Goal: Task Accomplishment & Management: Manage account settings

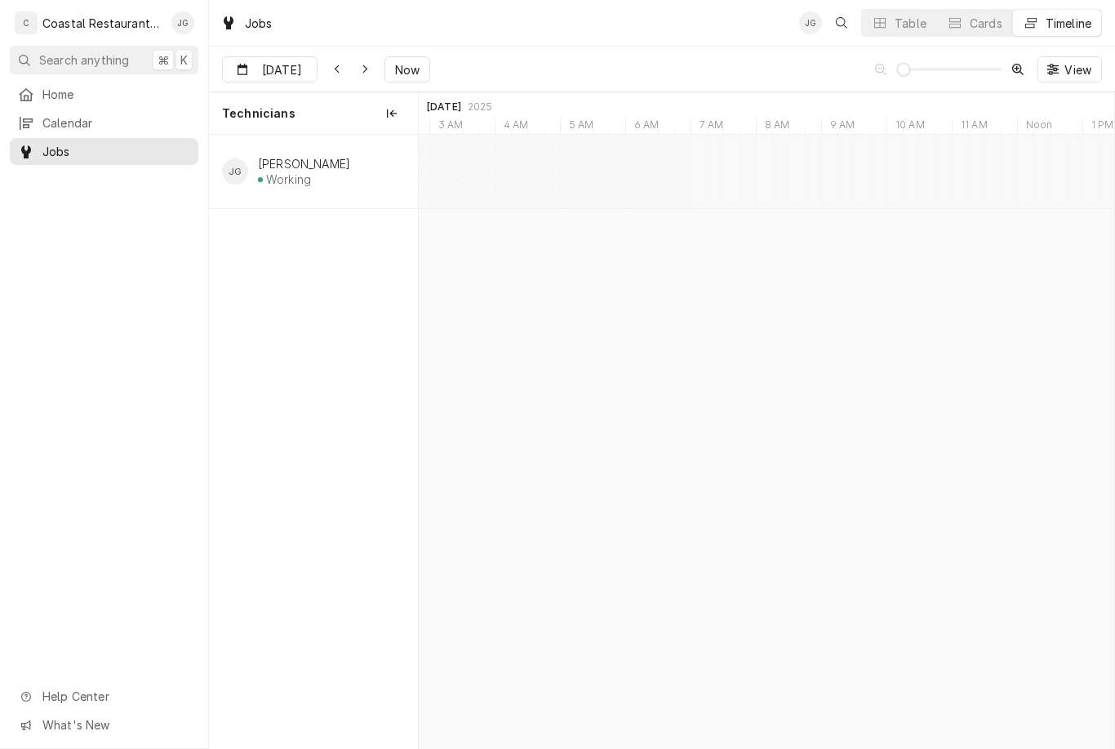
type input "Aug 21"
click at [762, 204] on div "JOB-1561 JG Fryer Repair Southern Delaware Brewing Company | Rehoboth Beach, 19…" at bounding box center [755, 171] width 91 height 67
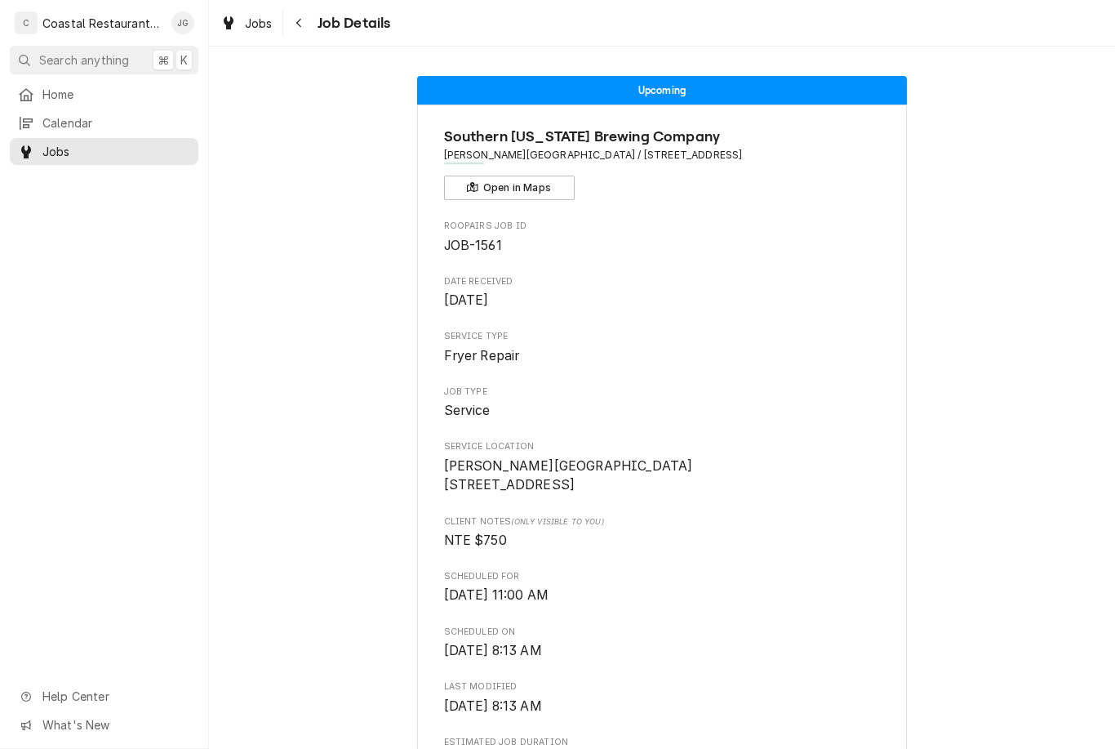
click at [107, 94] on span "Home" at bounding box center [116, 94] width 148 height 17
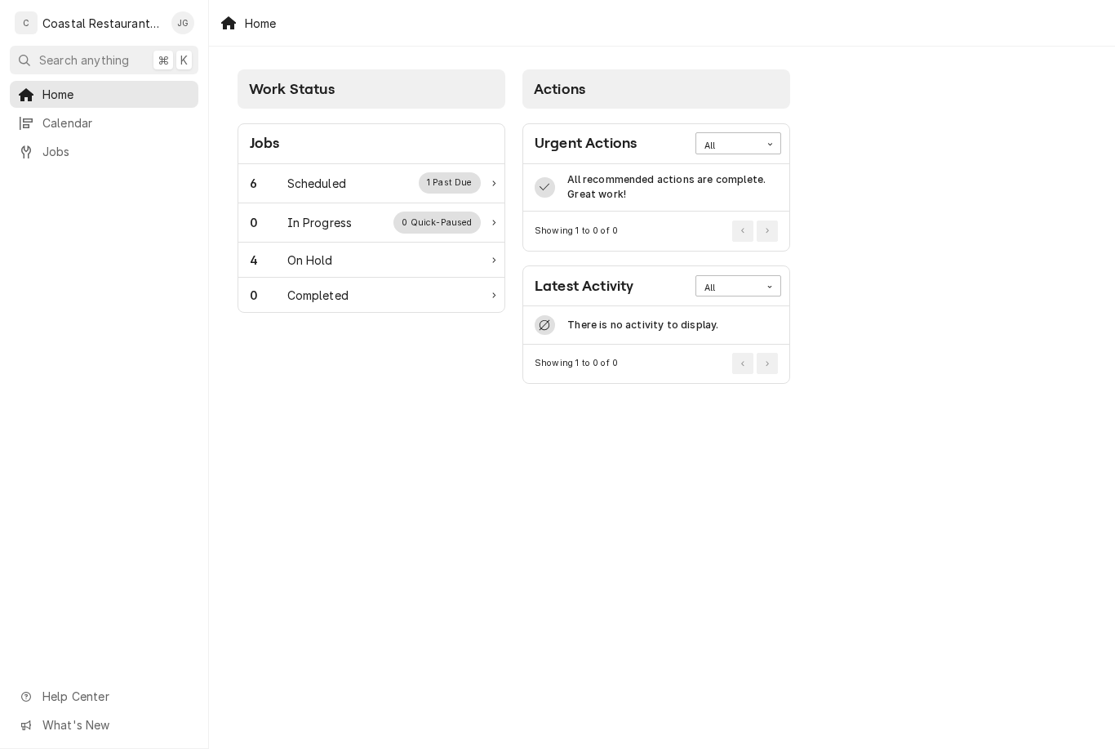
click at [361, 186] on div "6 Scheduled 1 Past Due" at bounding box center [365, 182] width 231 height 21
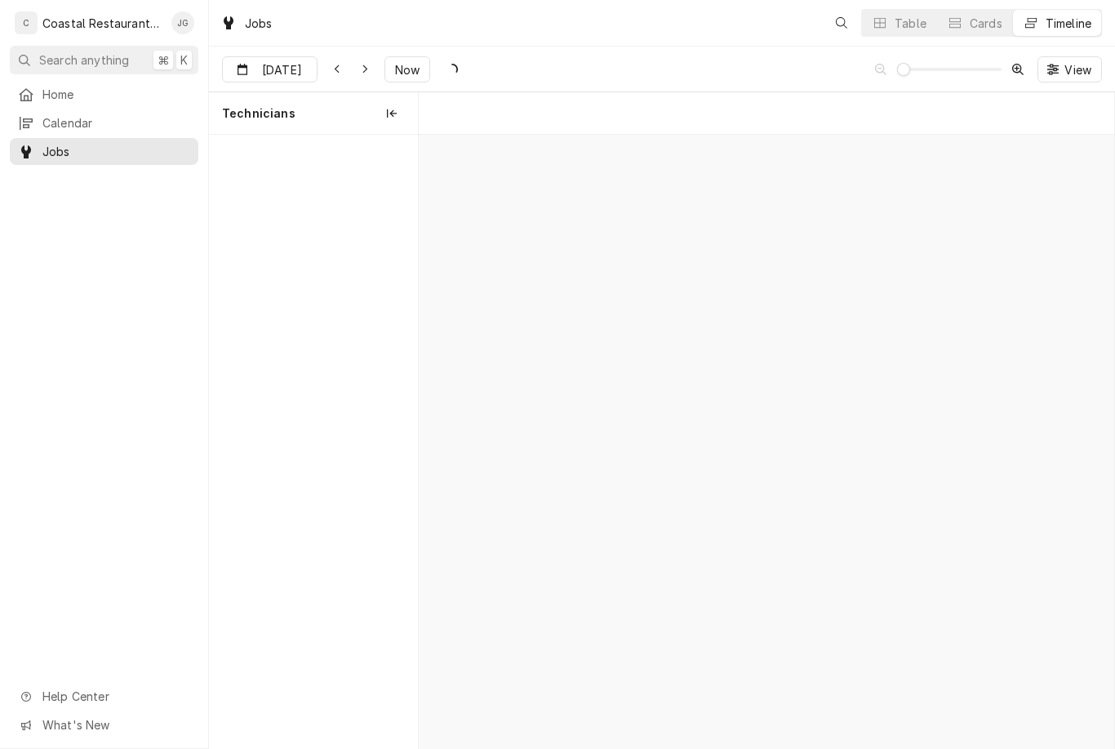
scroll to position [0, 13770]
click at [392, 61] on span "Now" at bounding box center [407, 69] width 31 height 17
type input "Aug 20"
click at [766, 185] on div "Southern Delaware Brewing Company | Ocean View, 19970" at bounding box center [762, 190] width 38 height 14
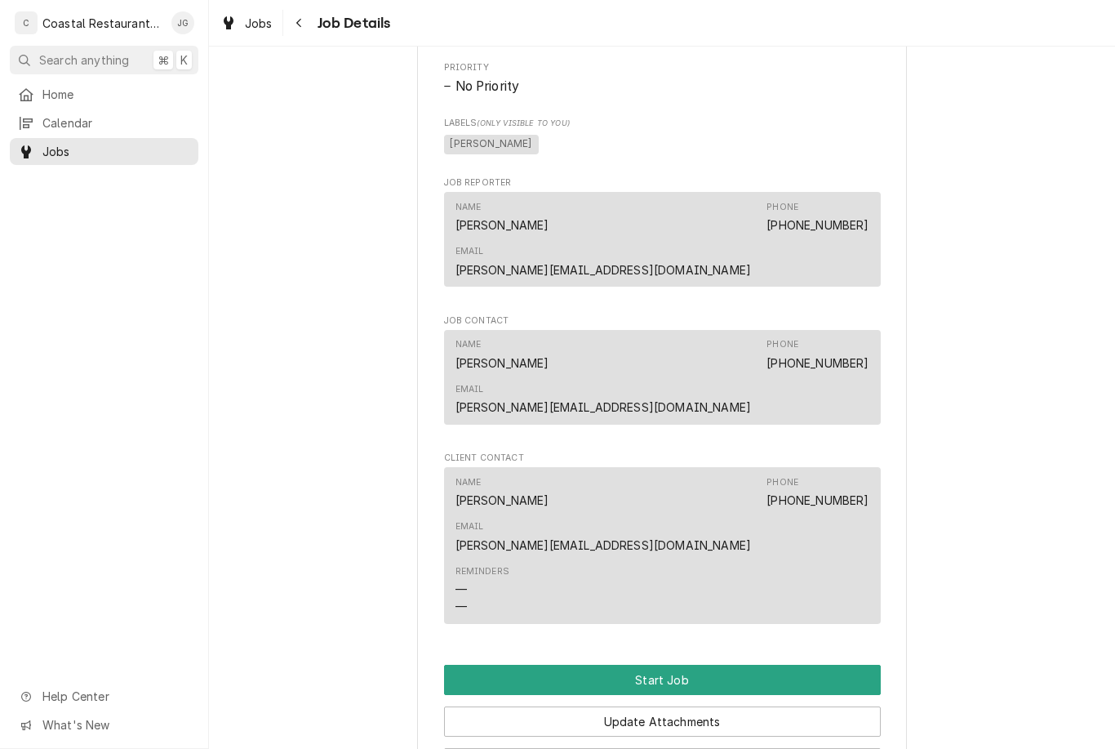
scroll to position [1038, 0]
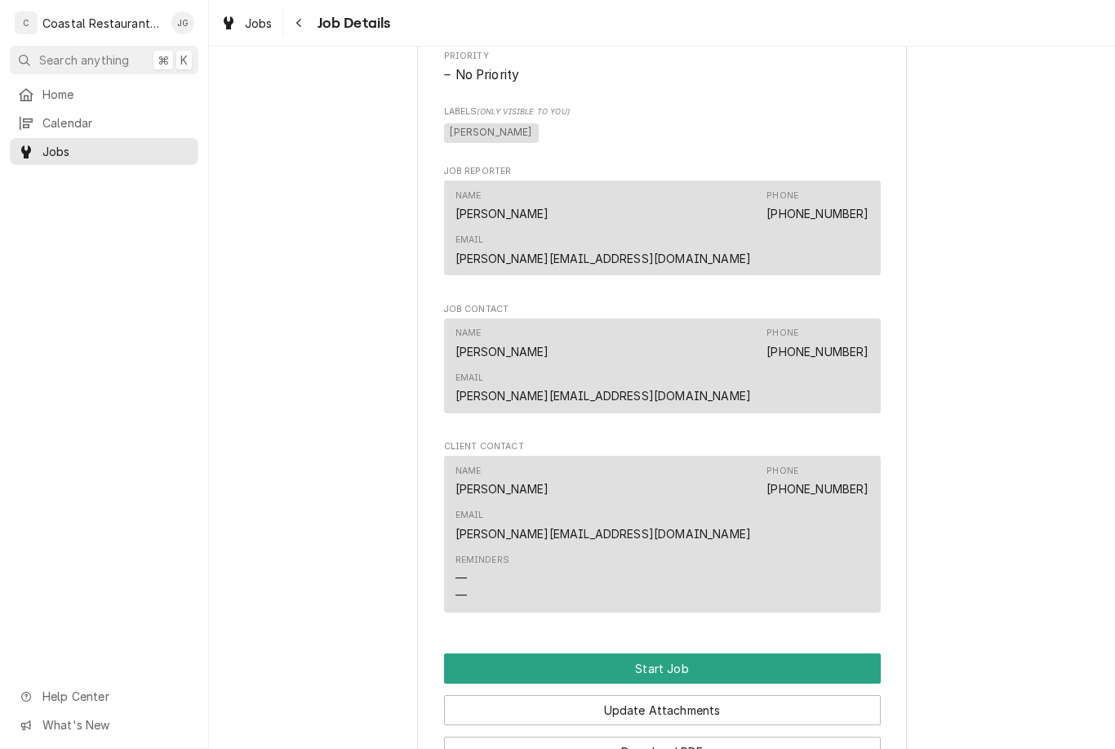
click at [691, 653] on button "Start Job" at bounding box center [662, 668] width 437 height 30
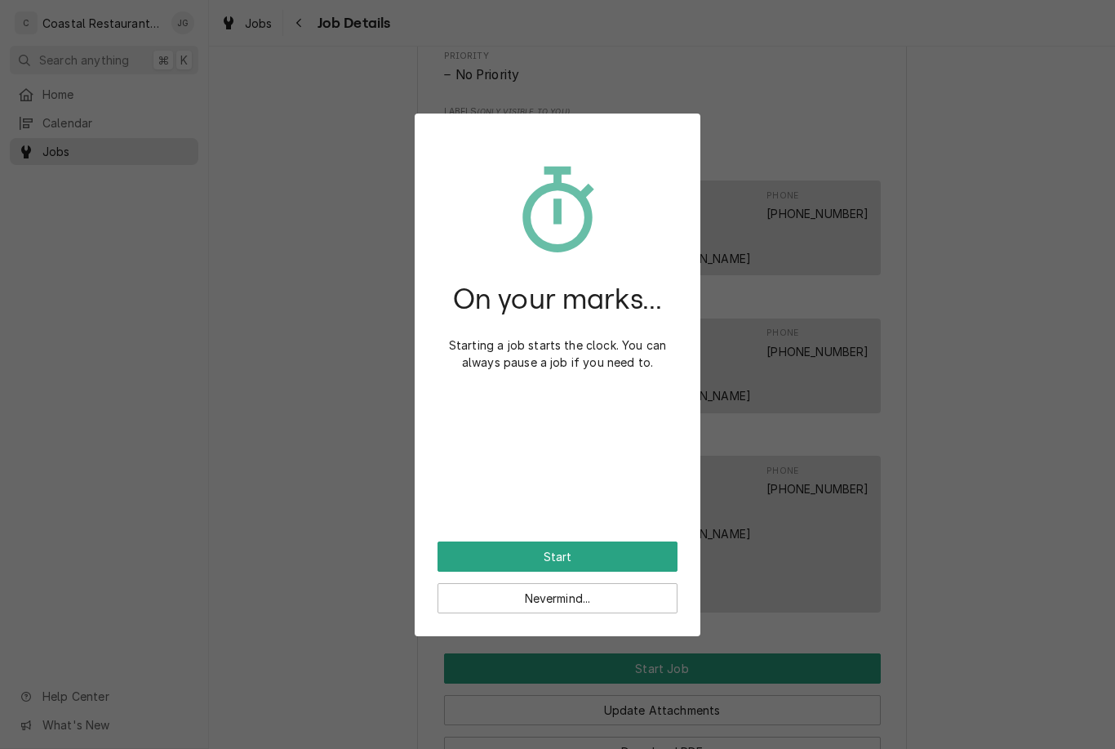
click at [628, 562] on button "Start" at bounding box center [558, 556] width 240 height 30
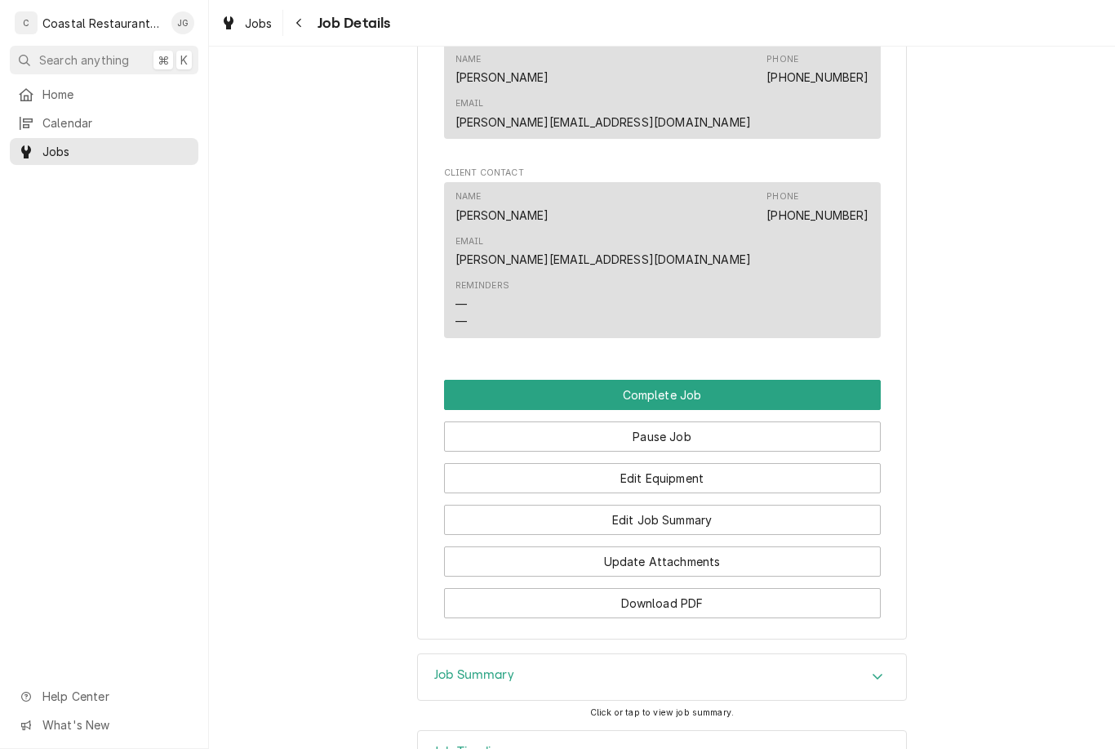
scroll to position [1366, 0]
click at [749, 505] on button "Edit Job Summary" at bounding box center [662, 520] width 437 height 30
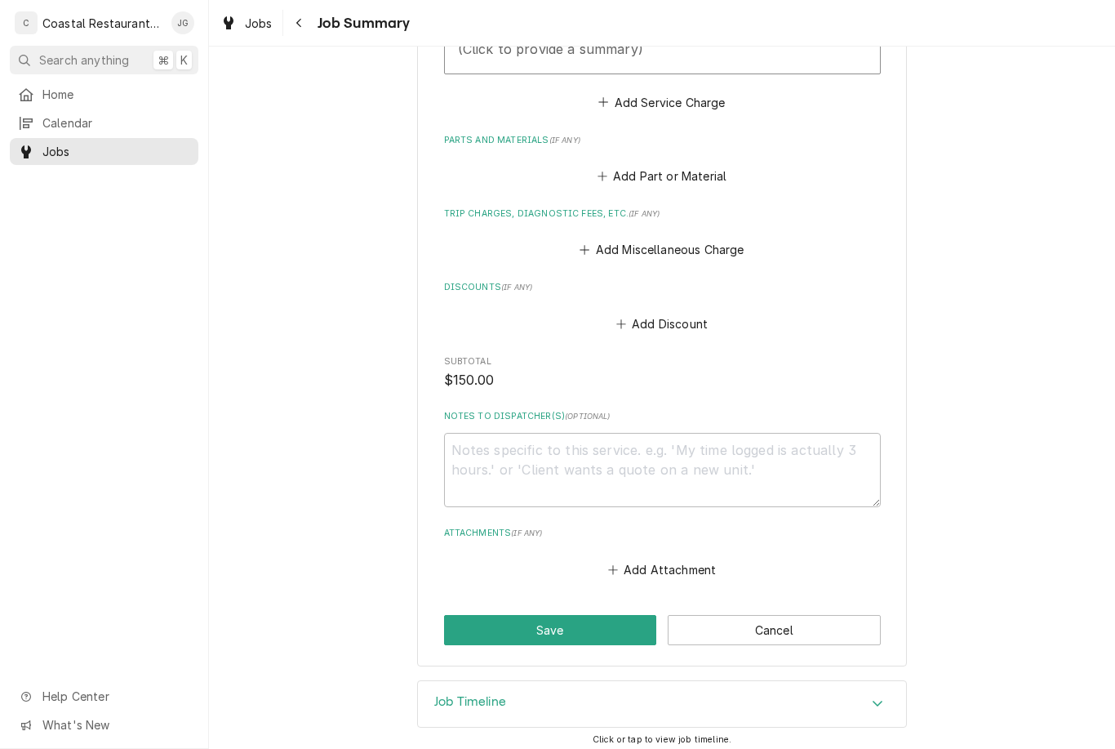
scroll to position [613, 0]
click at [703, 453] on textarea "Notes to Dispatcher(s) ( optional )" at bounding box center [662, 470] width 437 height 74
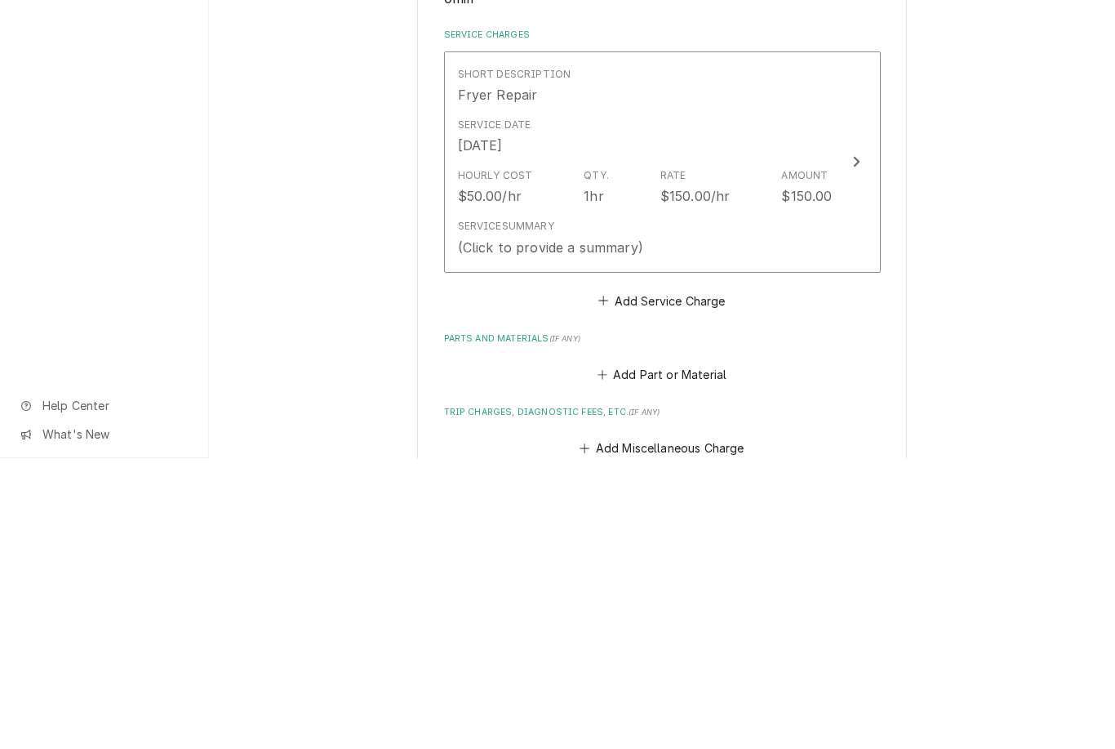
click at [703, 459] on div "Rate $150.00/hr" at bounding box center [695, 478] width 70 height 38
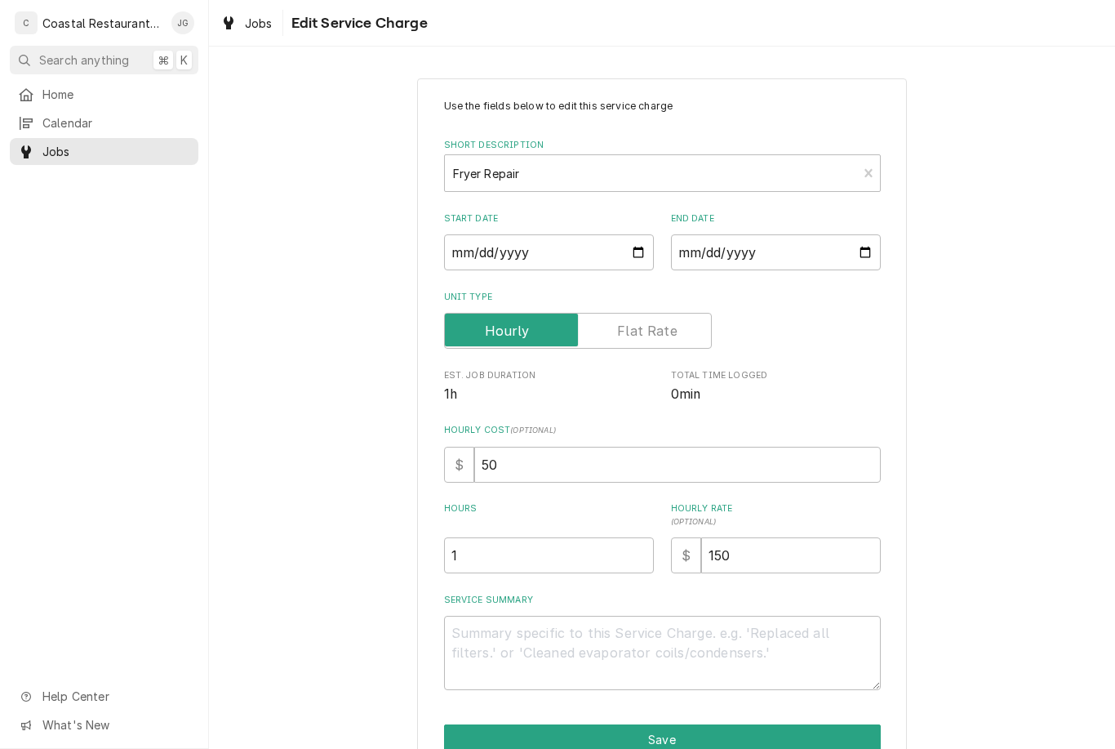
click at [639, 631] on textarea "Service Summary" at bounding box center [662, 653] width 437 height 74
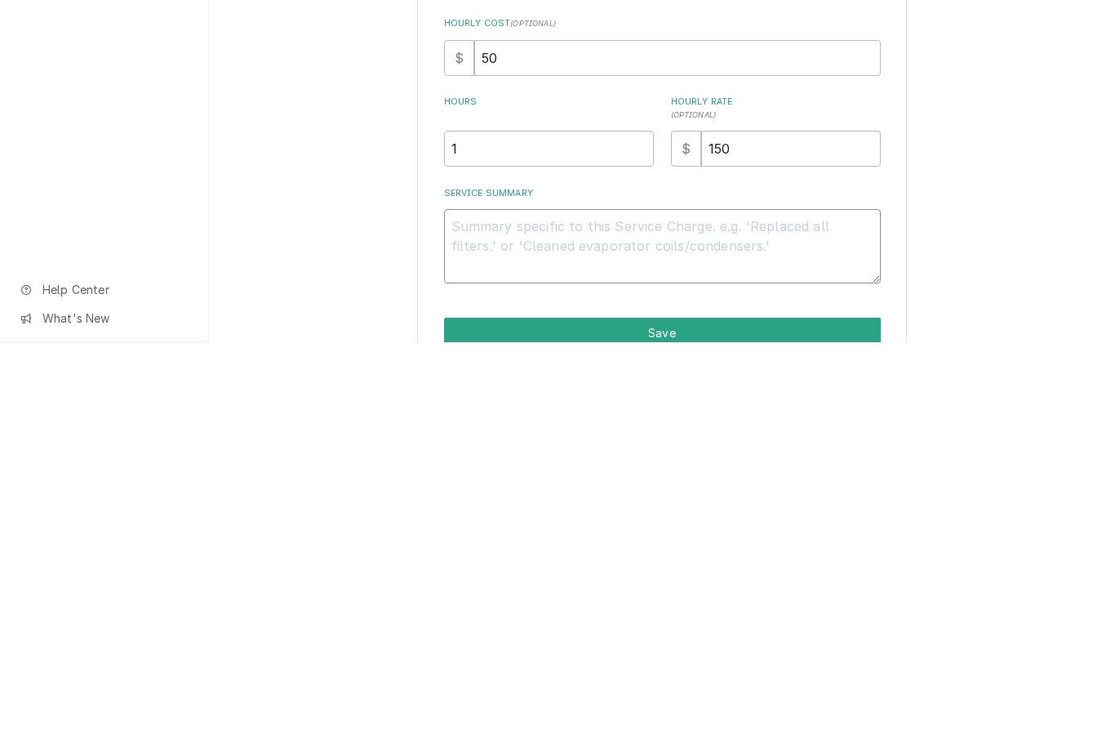
type textarea "x"
type textarea "Ar"
type textarea "x"
type textarea "Arri"
type textarea "x"
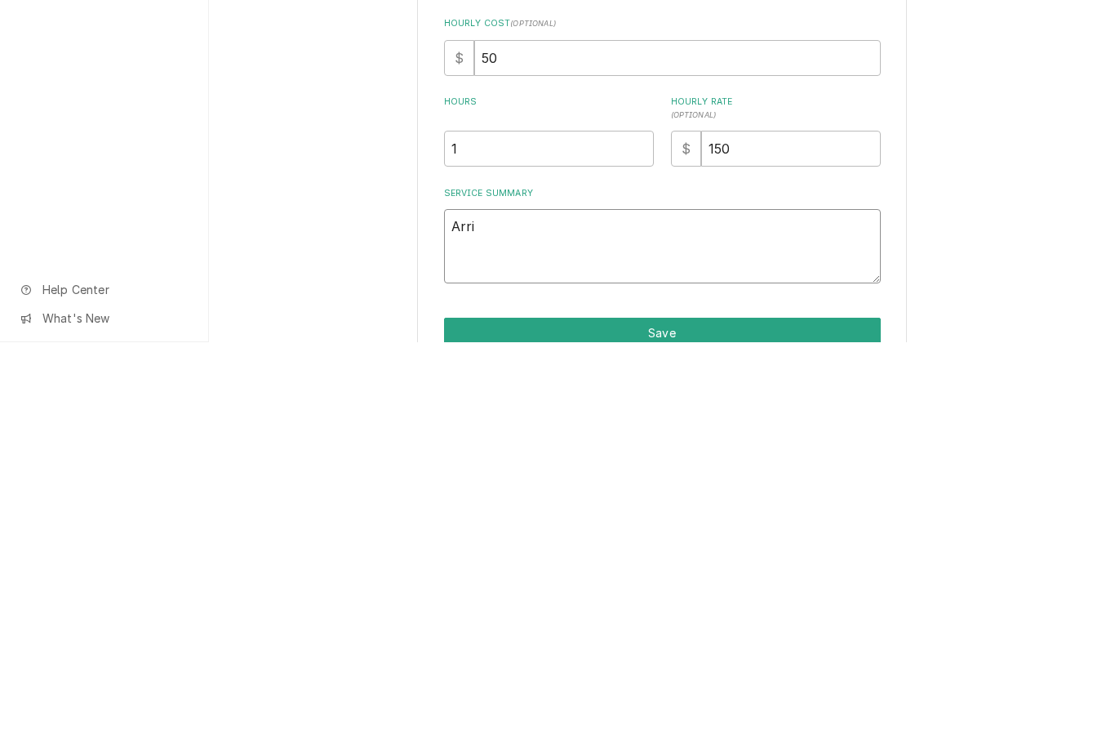
type textarea "Arrive"
type textarea "x"
type textarea "Arrived"
type textarea "x"
type textarea "Arrived on"
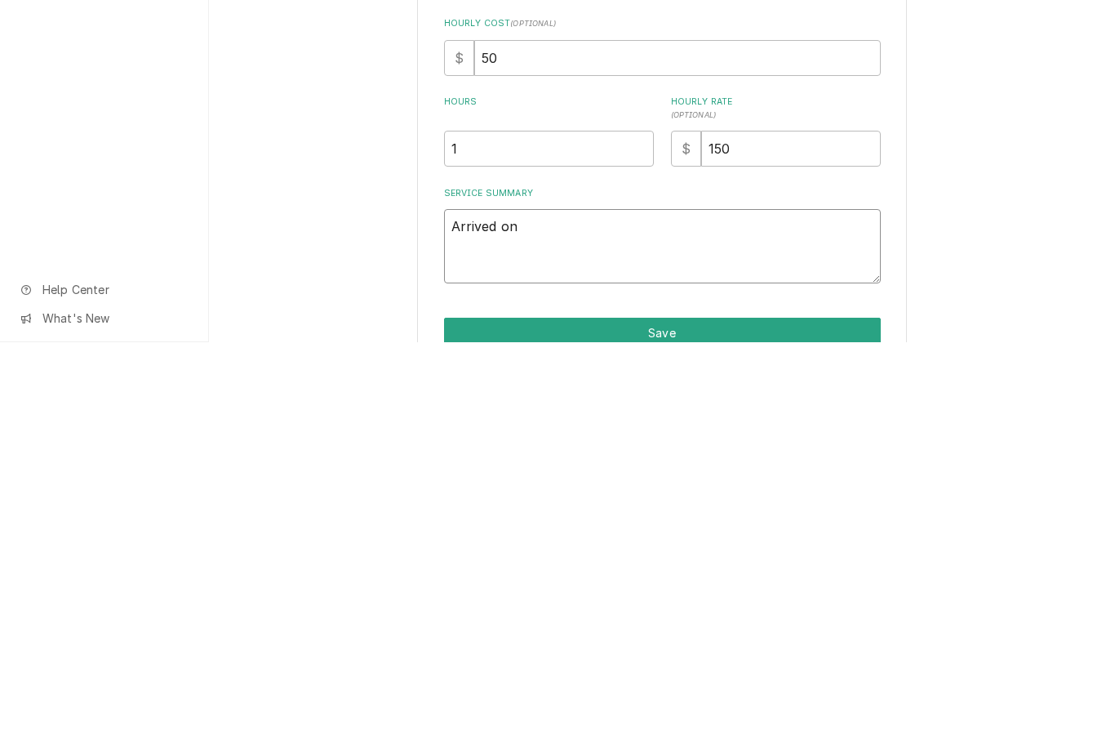
type textarea "x"
type textarea "Arrived on site"
type textarea "x"
type textarea "Arrived on site checked in"
type textarea "x"
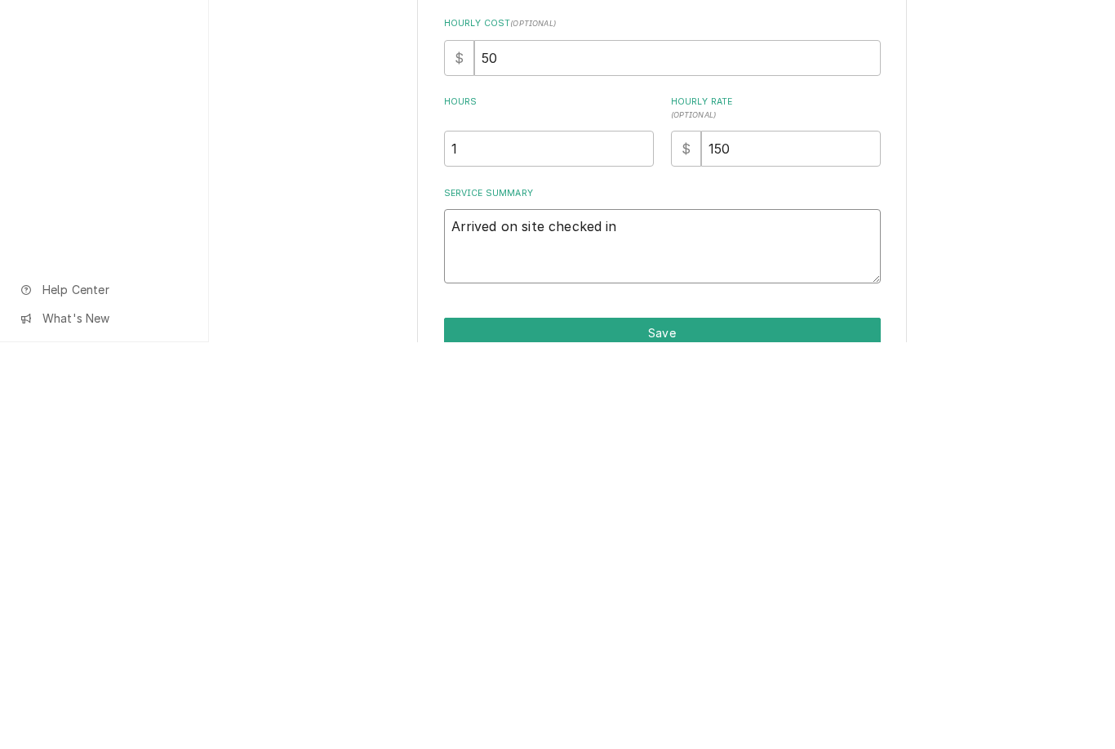
type textarea "Arrived on site checked in with"
type textarea "x"
type textarea "Arrived on site checked in with kitchen manager"
type textarea "x"
type textarea "Arrived on site checked in with kitchen manager she"
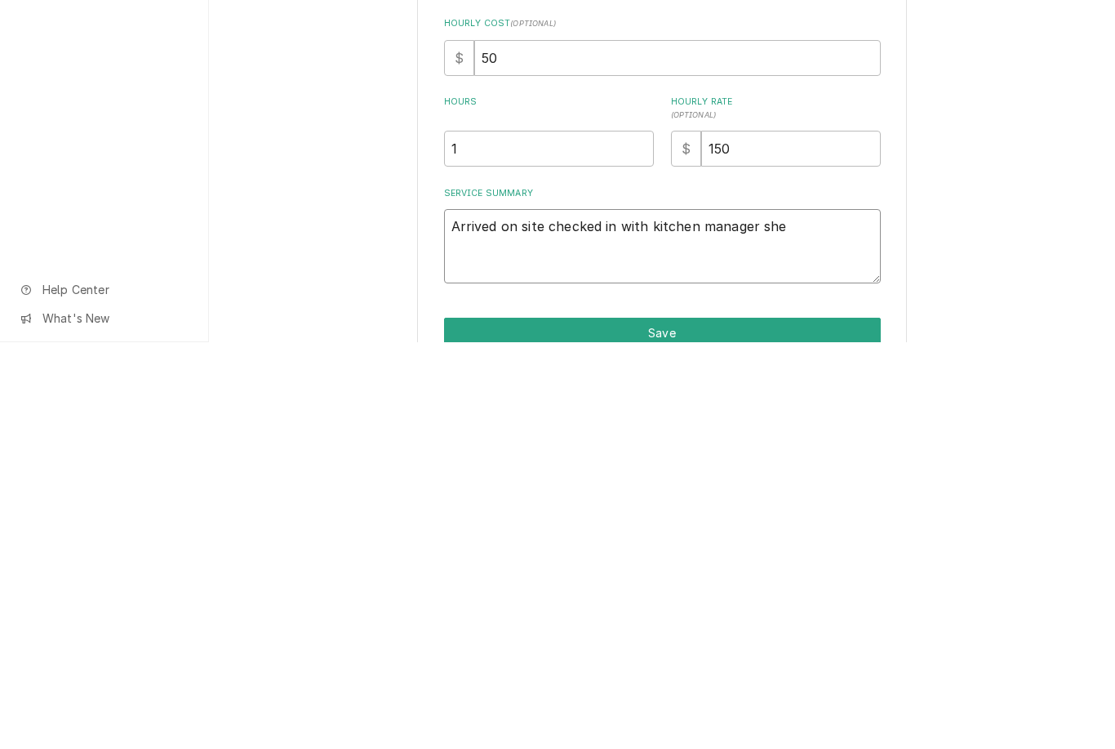
type textarea "x"
type textarea "Arrived on site checked in with kitchen manager, she stated"
type textarea "x"
type textarea "Arrived on site checked in with kitchen manager she stated that the"
type textarea "x"
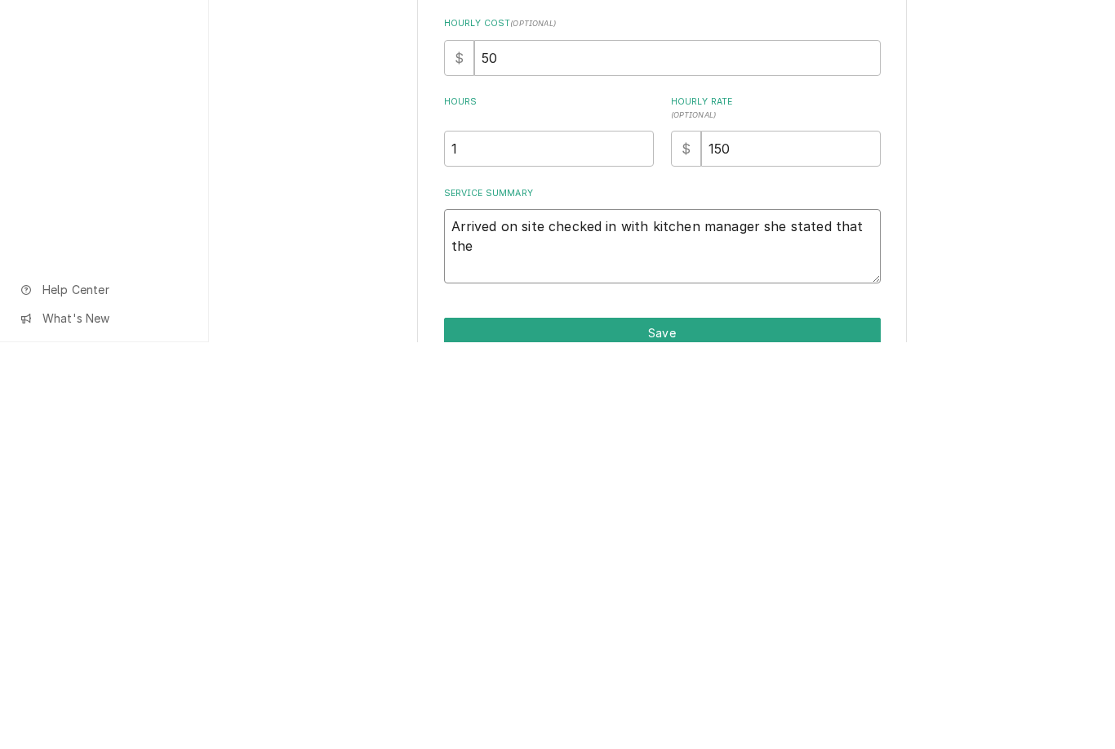
type textarea "Arrived on site checked in with kitchen manager she stated that the temperature"
type textarea "x"
type textarea "Arrived on site checked in with kitchen manager she stated that the temperature…"
type textarea "x"
type textarea "Arrived on site checked in with kitchen manager she stated that the temperature…"
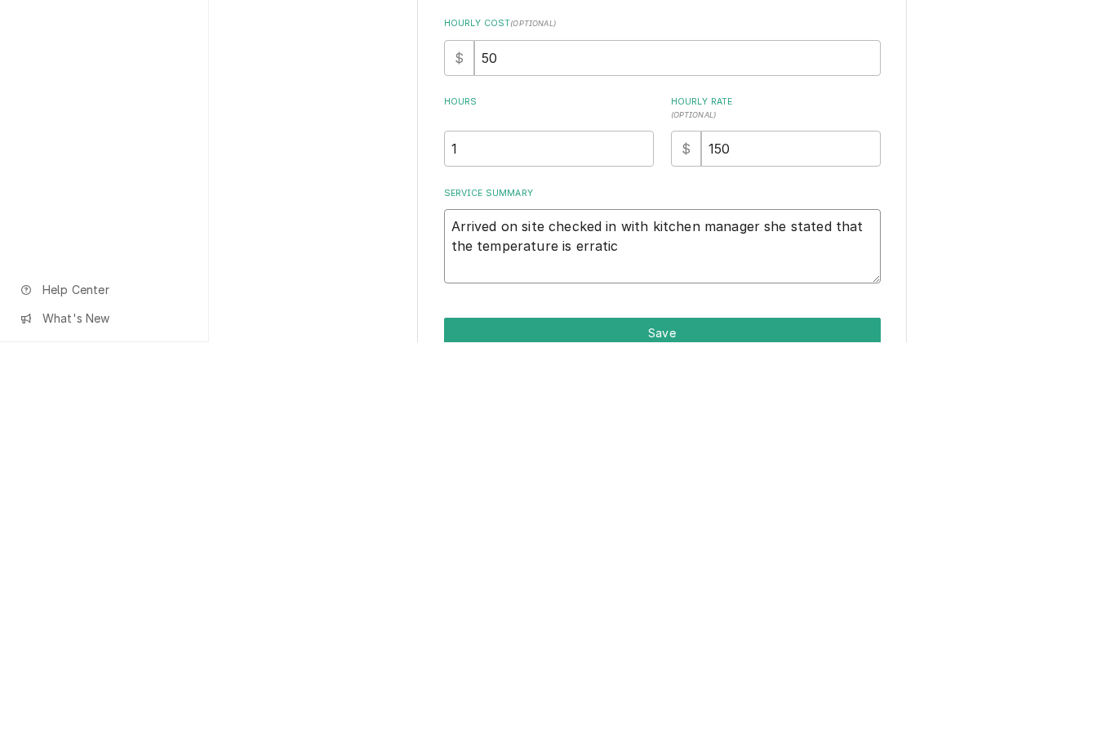
type textarea "x"
type textarea "Arrived on site checked in with kitchen manager she stated that"
type textarea "x"
type textarea "Arrived on site checked in with kitchen manager she stated that the temperature…"
type textarea "x"
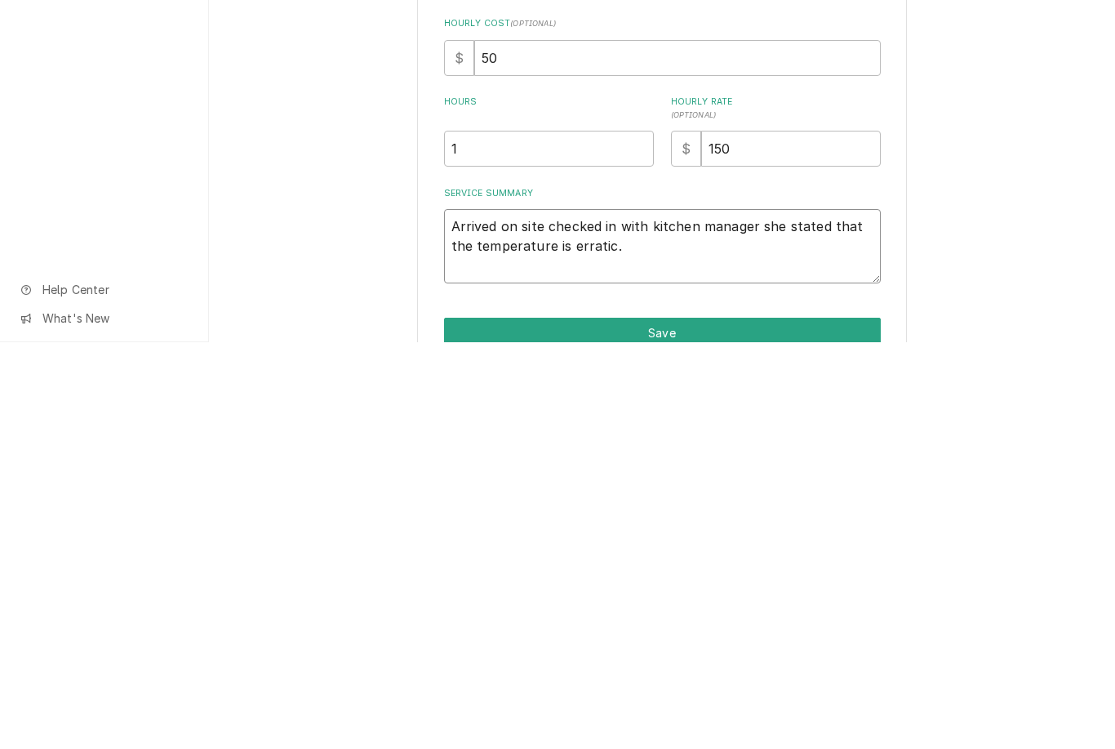
type textarea "Arrived on site checked in with kitchen manager she stated that the temperature…"
type textarea "x"
type textarea "Arrived on site checked in with kitchen manager she stated that the temperature…"
type textarea "x"
type textarea "Arrived on site checked in with kitchen manager she stated that the temperature…"
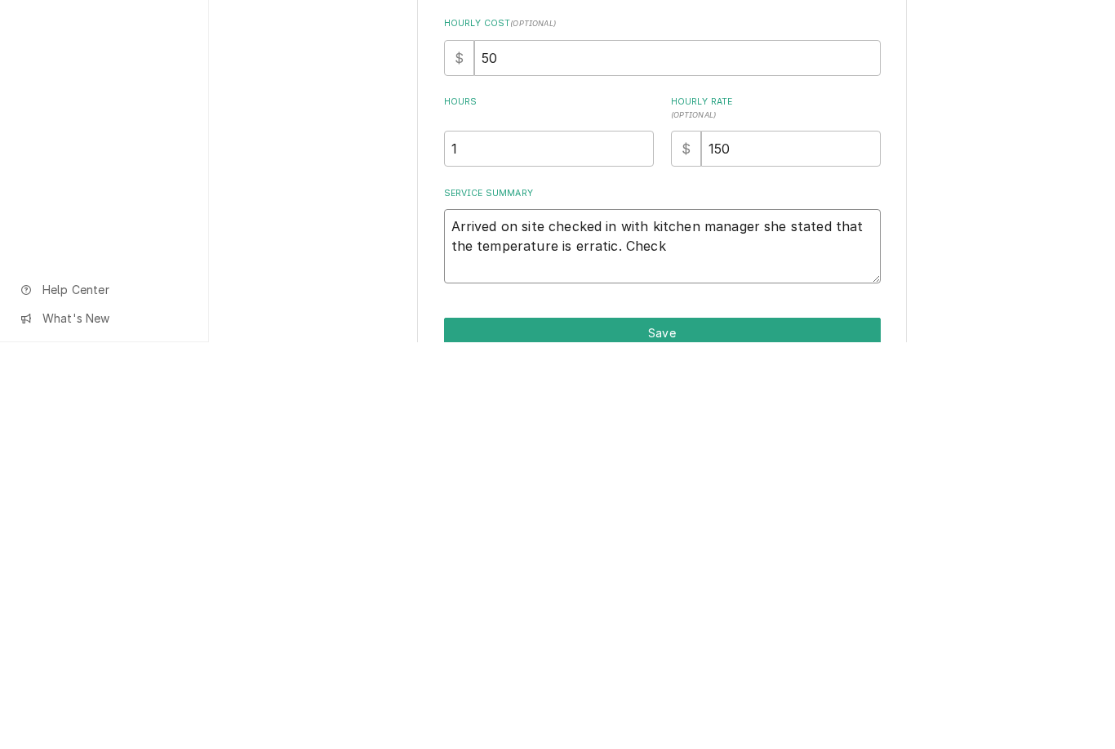
type textarea "x"
type textarea "Arrived on site checked in with kitchen manager she stated that the temperature…"
type textarea "x"
type textarea "Arrived on site checked in with kitchen manager she stated that the temperature…"
type textarea "x"
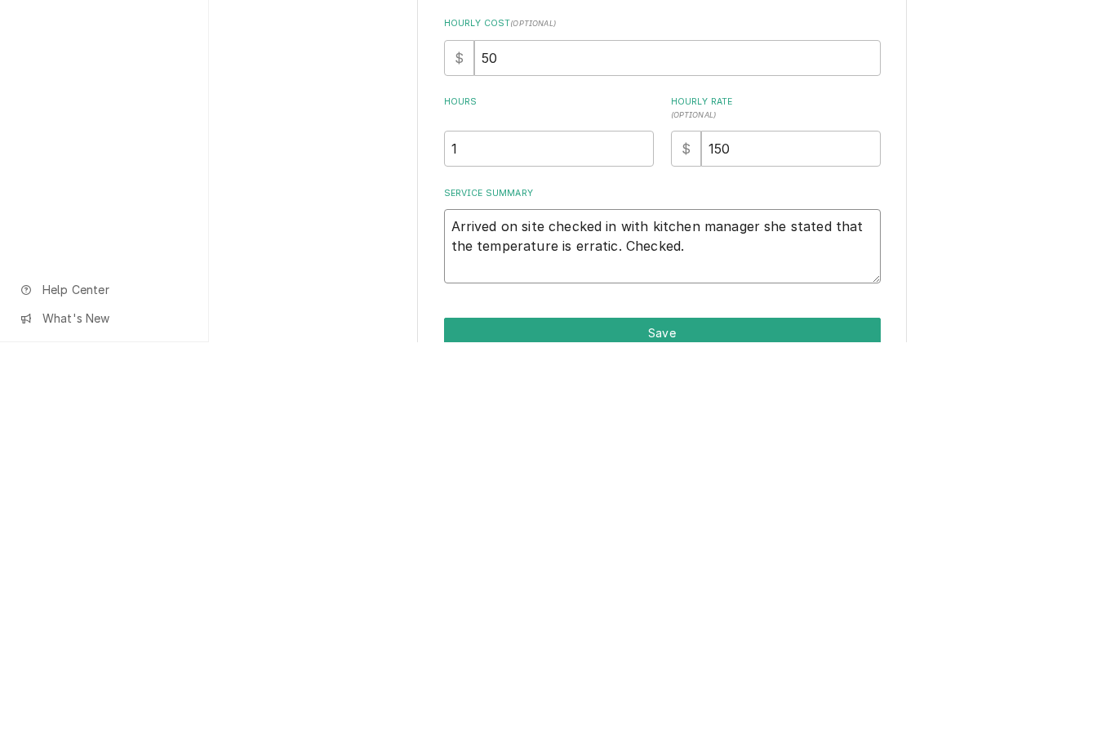
type textarea "Arrived on site checked in with kitchen manager she stated that the temperature…"
type textarea "x"
type textarea "Arrived on site checked in with kitchen manager she stated that the temperature…"
type textarea "x"
type textarea "Arrived on site checked in with kitchen manager she stated that the temperature…"
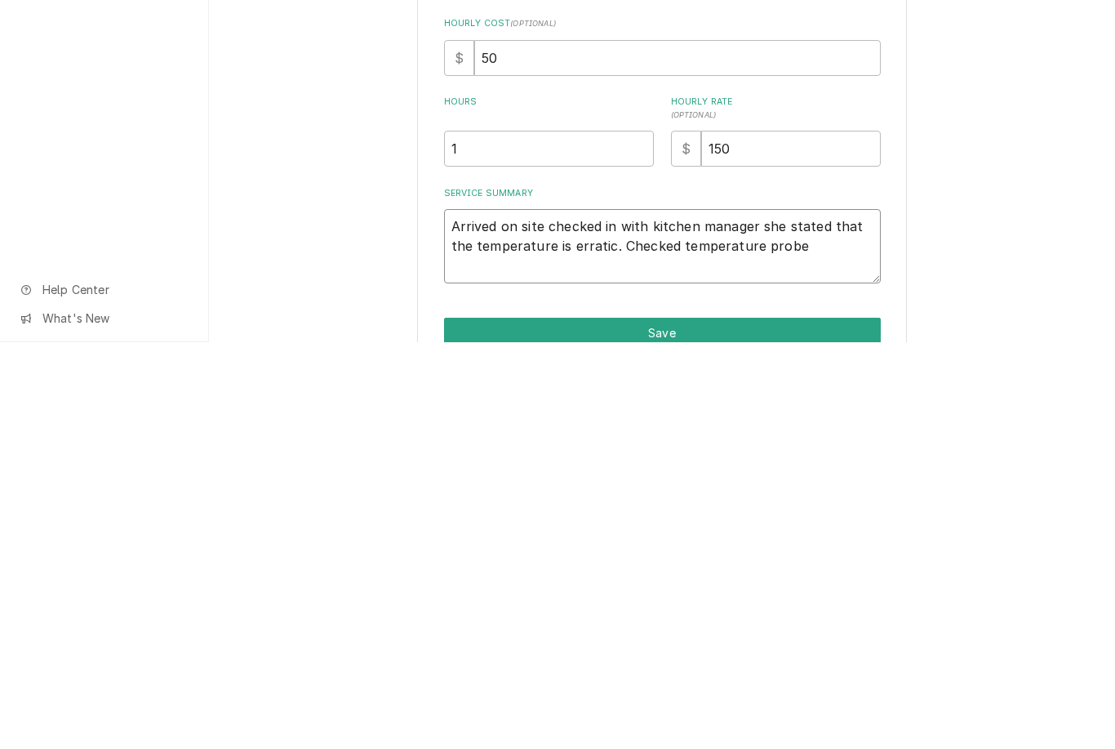
type textarea "x"
type textarea "Arrived on site checked in with kitchen manager she stated that the temperature…"
type textarea "x"
type textarea "Arrived on site checked in with kitchen manager she stated that the temperature…"
type textarea "x"
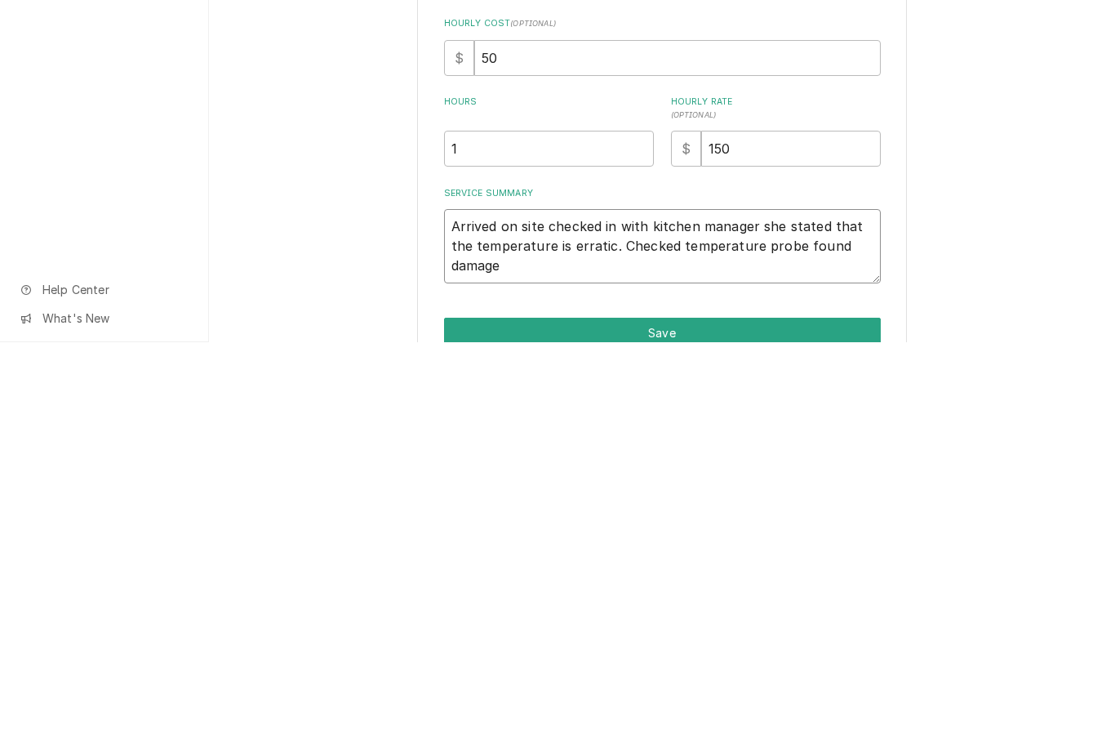
type textarea "Arrived on site checked in with kitchen manager she stated that the temperature…"
type textarea "x"
type textarea "Arrived on site checked in with kitchen manager she stated that the temperature…"
type textarea "x"
type textarea "Arrived on site checked in with kitchen manager she stated that the temperature…"
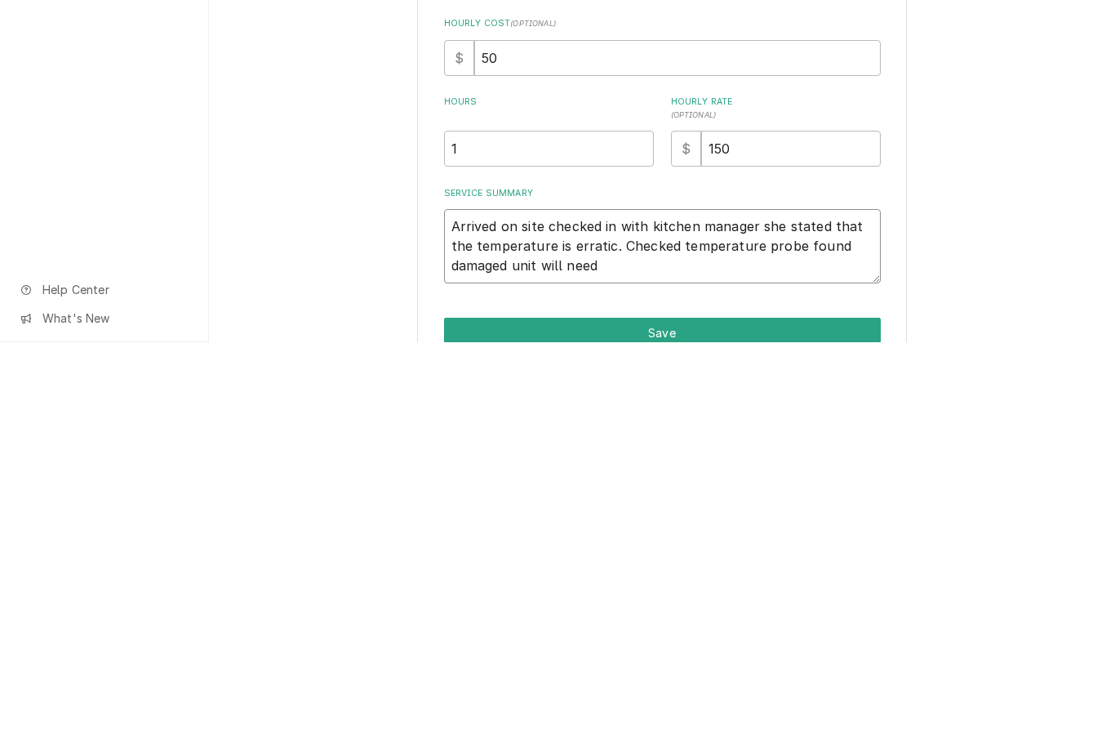
type textarea "x"
type textarea "Arrived on site checked in with kitchen manager she stated that the temperature…"
type textarea "x"
type textarea "Arrived on site checked in with kitchen manager she stated that the temperature…"
click at [1015, 219] on div "Use the fields below to edit this service charge Short Description Fryer Repair…" at bounding box center [662, 447] width 906 height 767
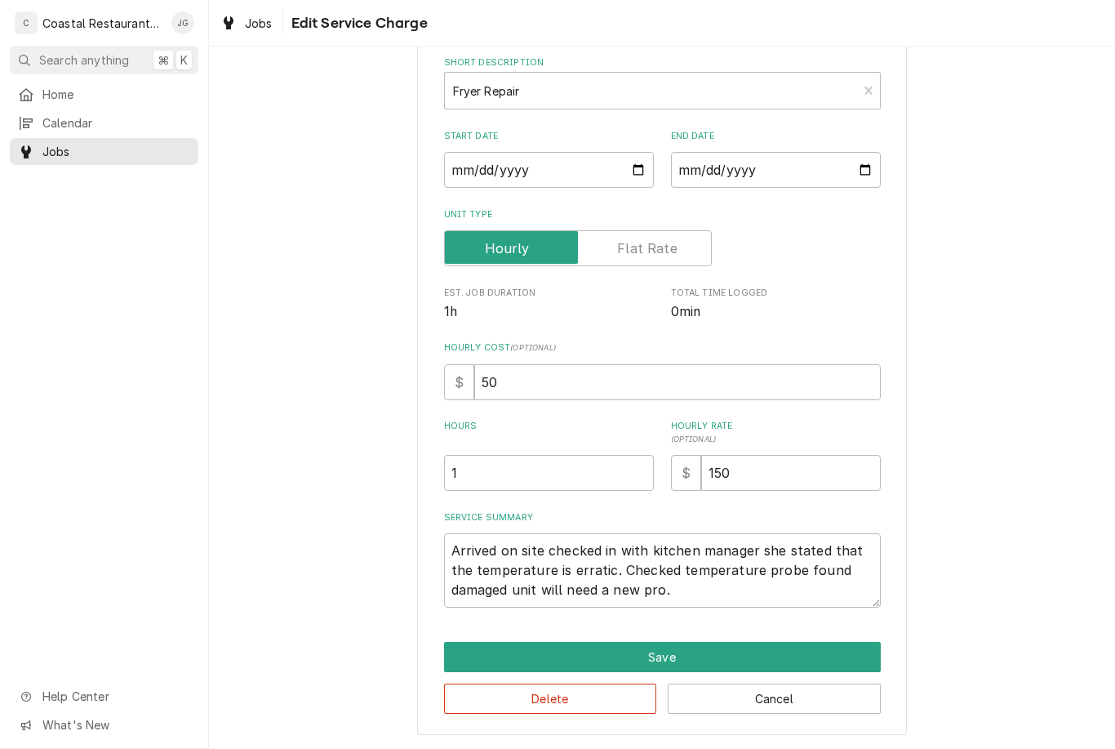
scroll to position [82, 0]
click at [709, 578] on textarea "Arrived on site checked in with kitchen manager she stated that the temperature…" at bounding box center [662, 571] width 437 height 74
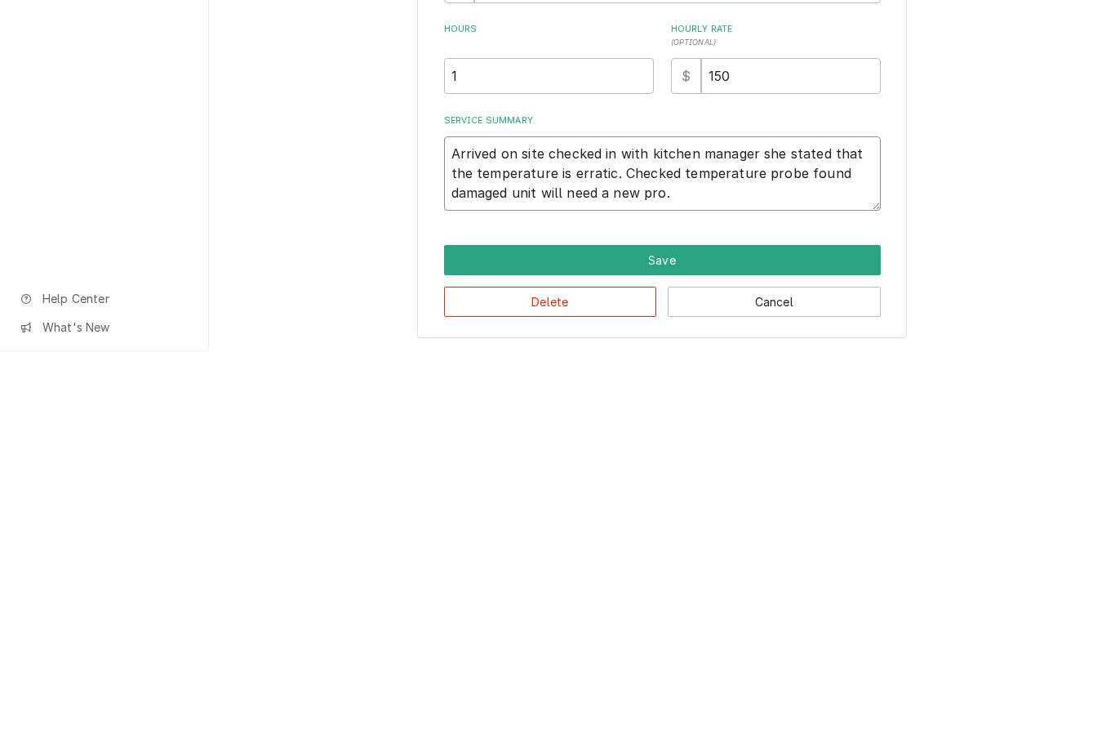
type textarea "x"
type textarea "Arrived on site checked in with kitchen manager she stated that the temperature…"
type textarea "x"
type textarea "Arrived on site checked in with kitchen manager she stated that the temperature…"
type textarea "x"
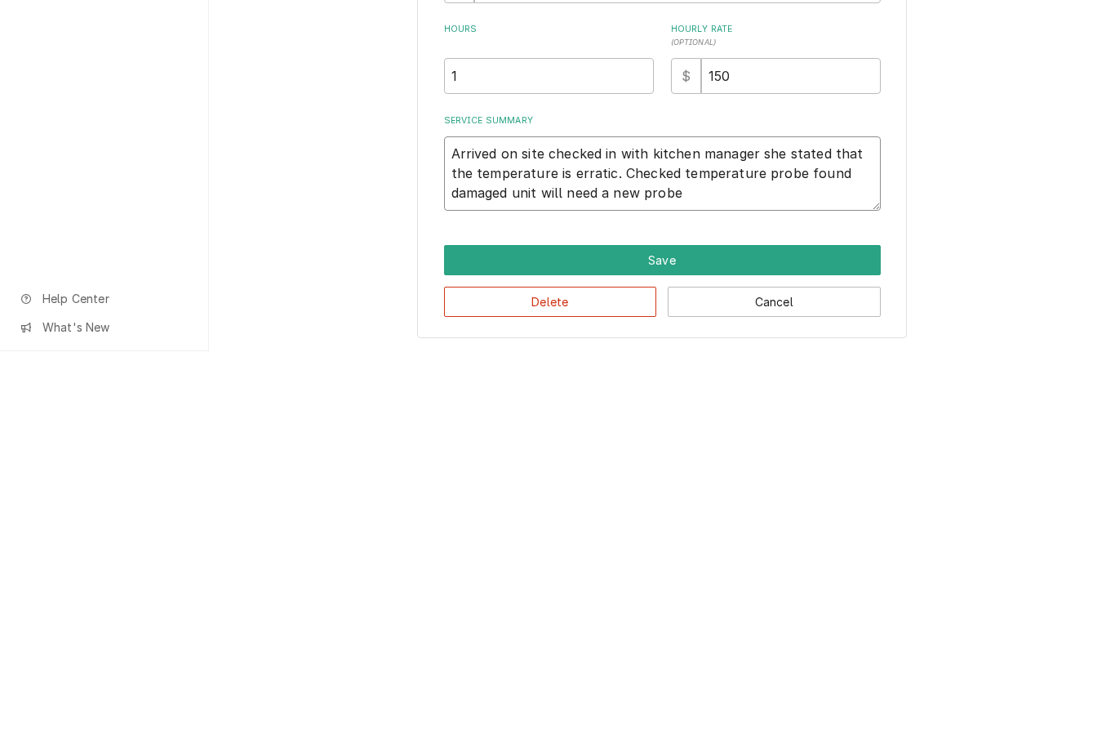
type textarea "Arrived on site checked in with kitchen manager she stated that the temperature…"
click at [742, 642] on button "Save" at bounding box center [662, 657] width 437 height 30
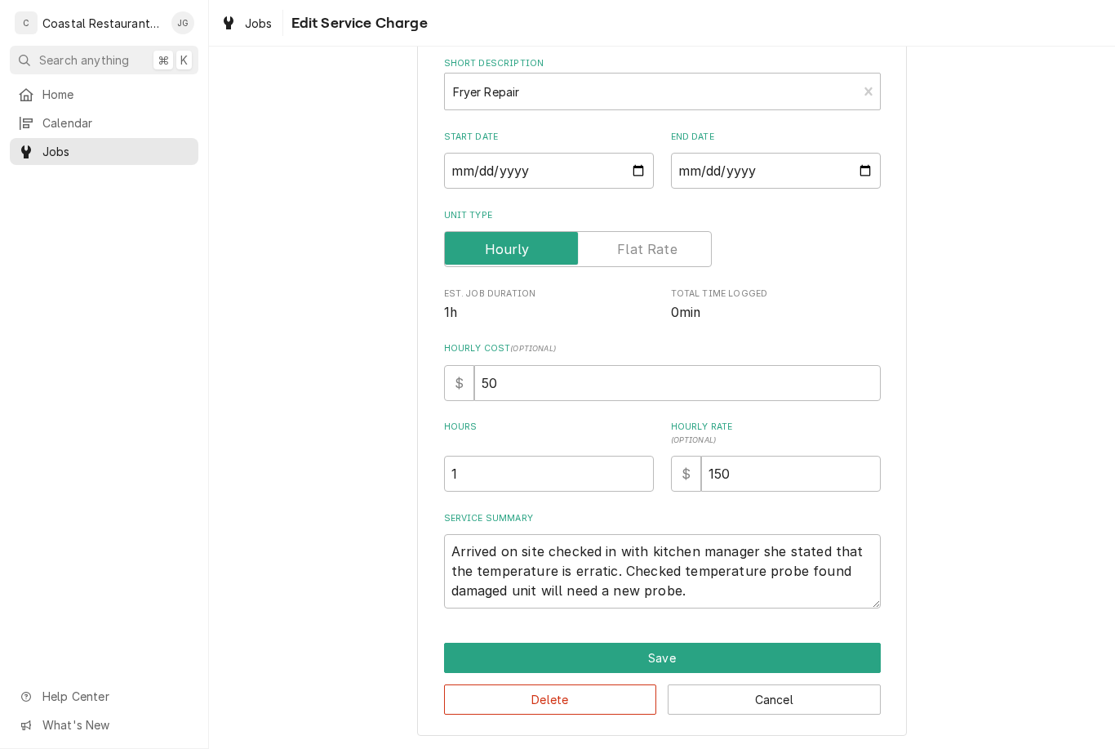
scroll to position [125, 0]
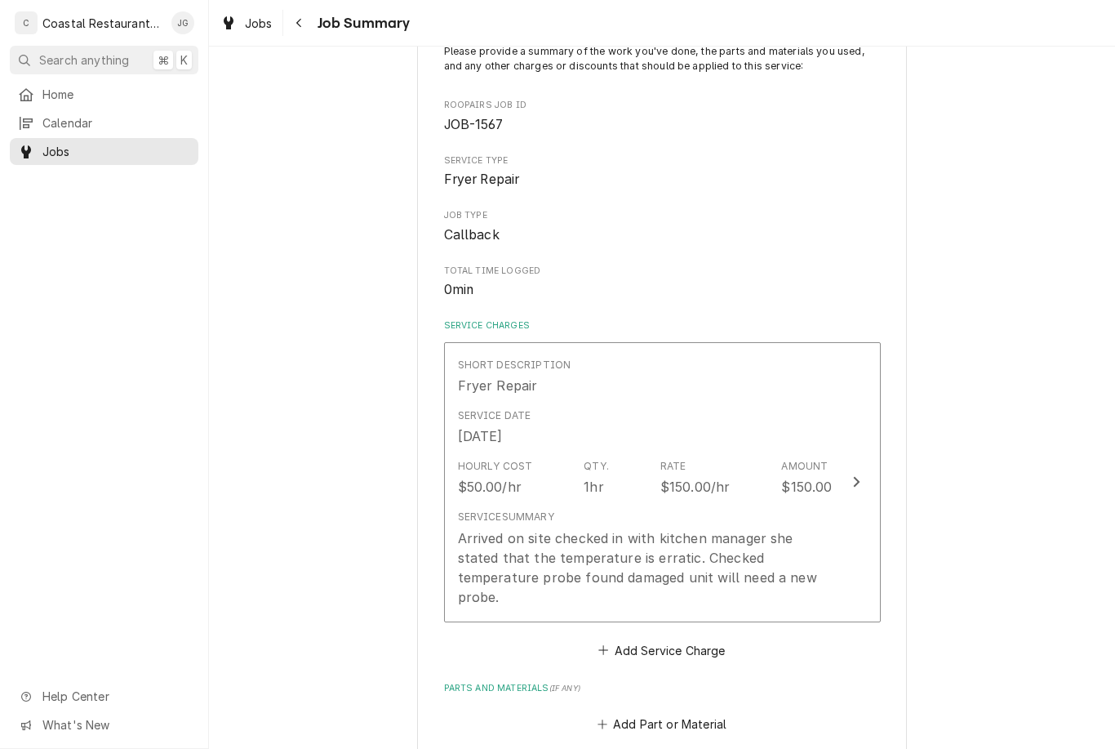
click at [1013, 454] on div "Southern Delaware Brewing Company Ocean View Brewing / 85 Atlantic Ave, Ocean V…" at bounding box center [662, 583] width 906 height 1289
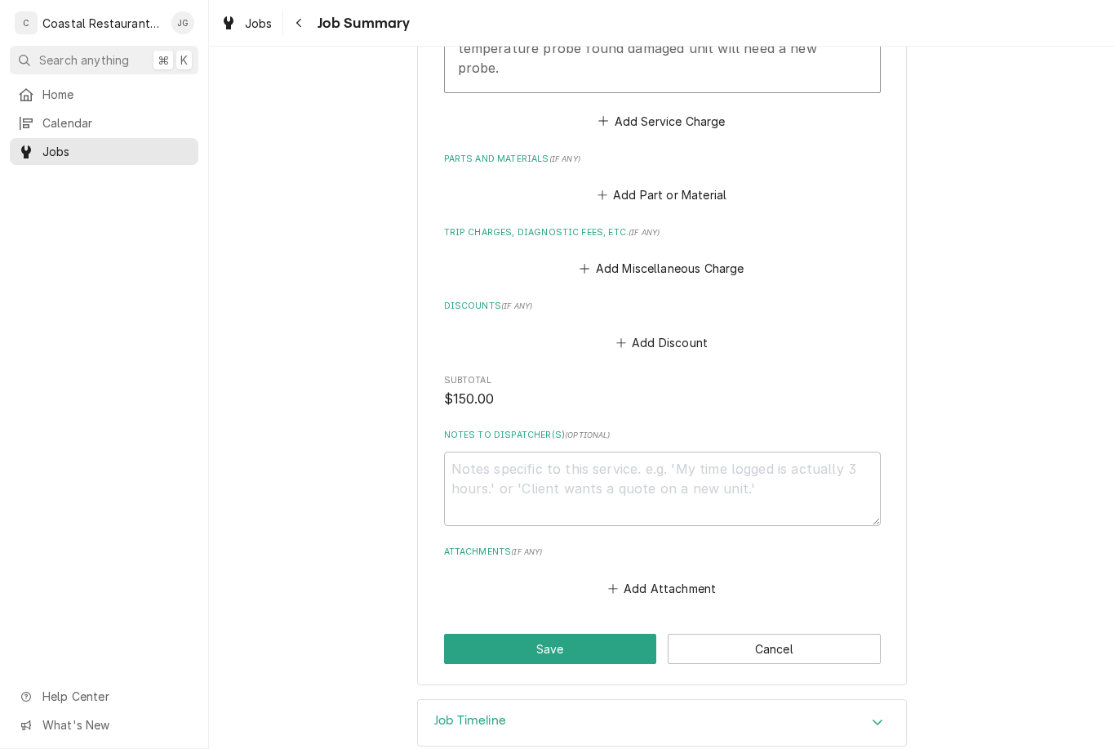
scroll to position [652, 0]
click at [604, 635] on button "Save" at bounding box center [550, 650] width 213 height 30
type textarea "x"
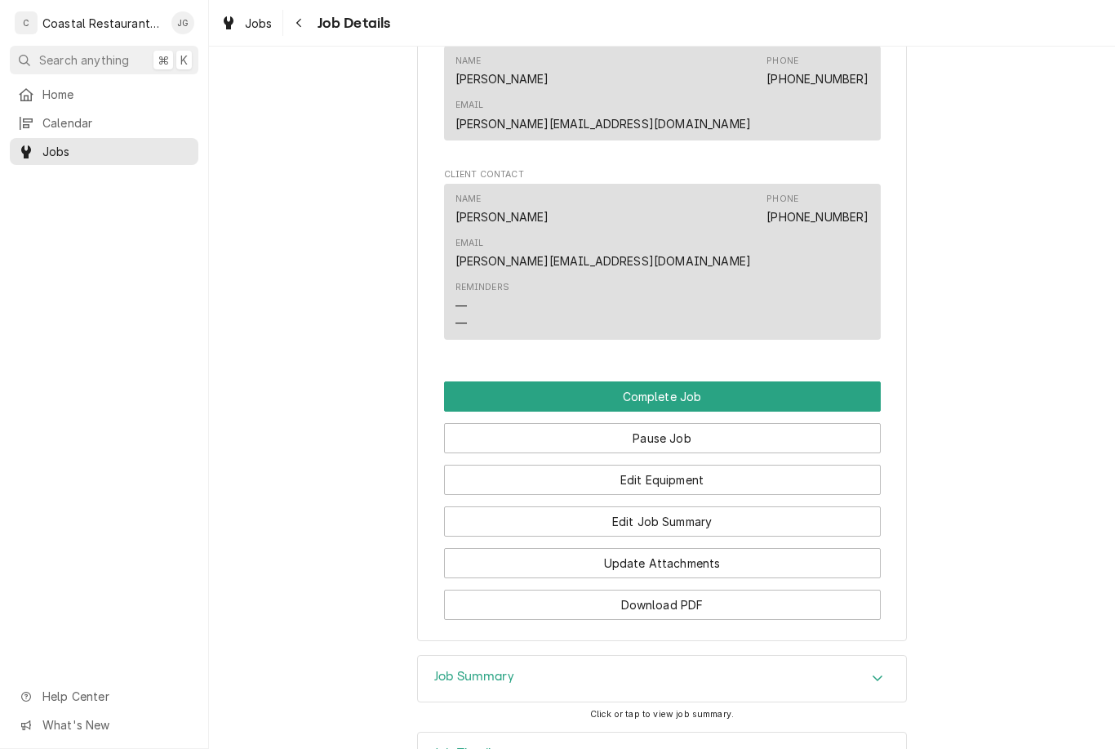
scroll to position [1545, 0]
click at [749, 424] on button "Pause Job" at bounding box center [662, 439] width 437 height 30
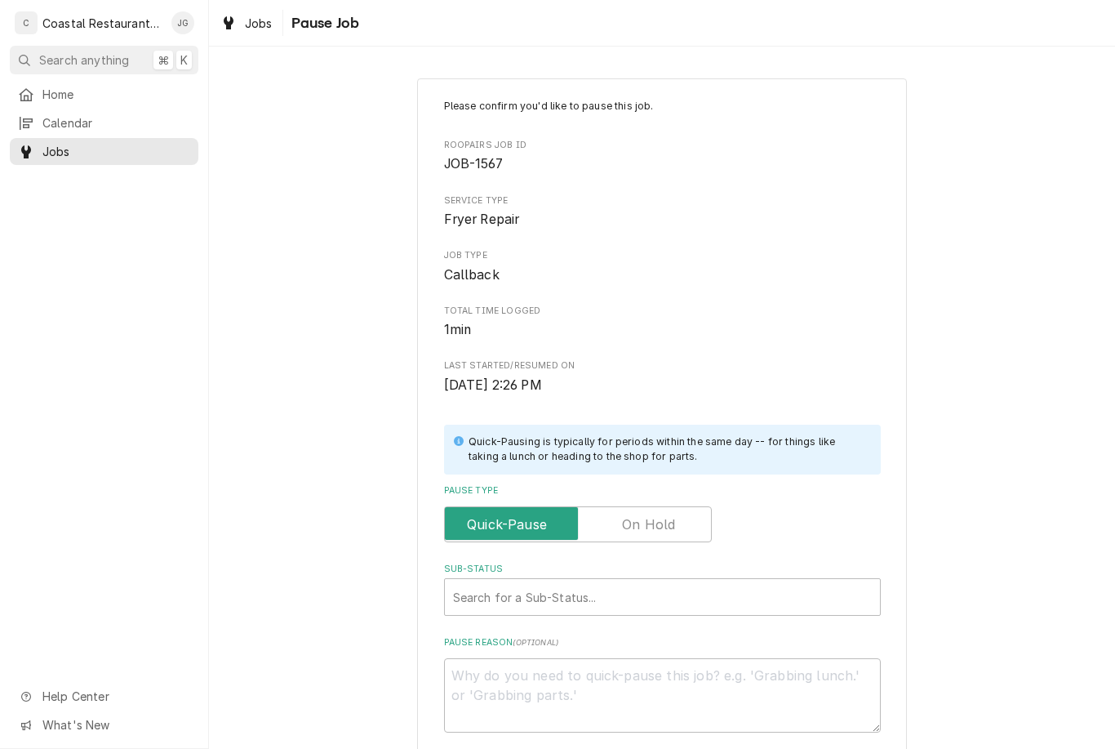
click at [679, 509] on input "Pause Type" at bounding box center [577, 524] width 253 height 36
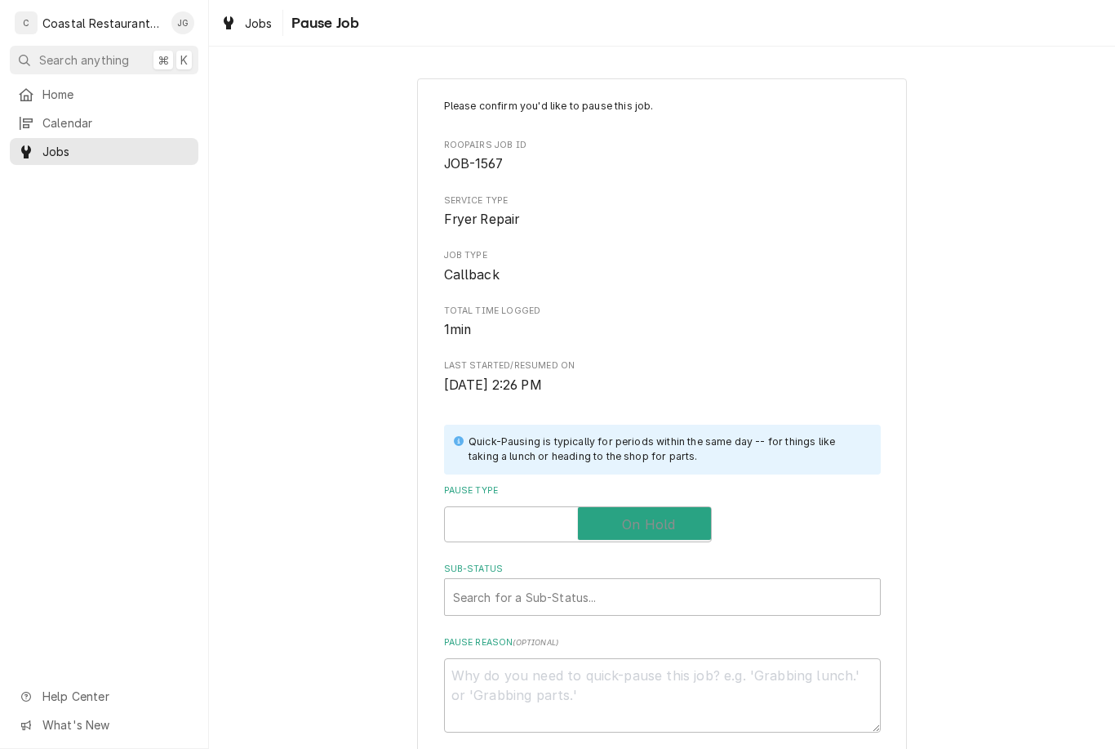
checkbox input "true"
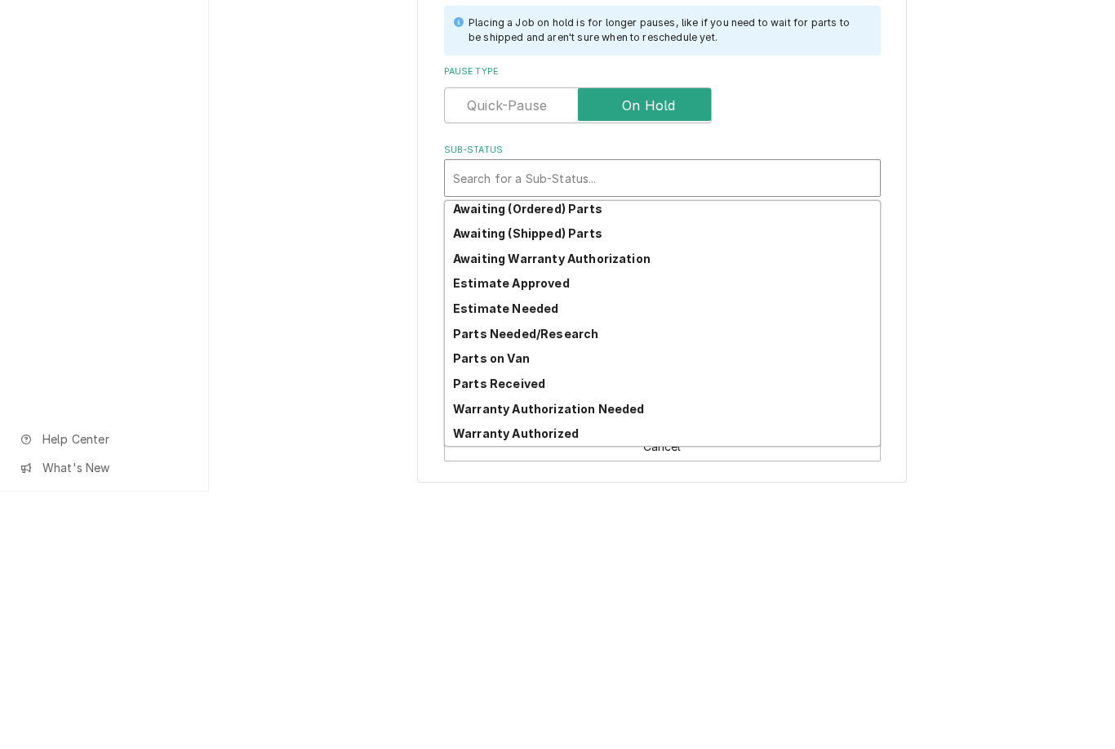
scroll to position [80, 0]
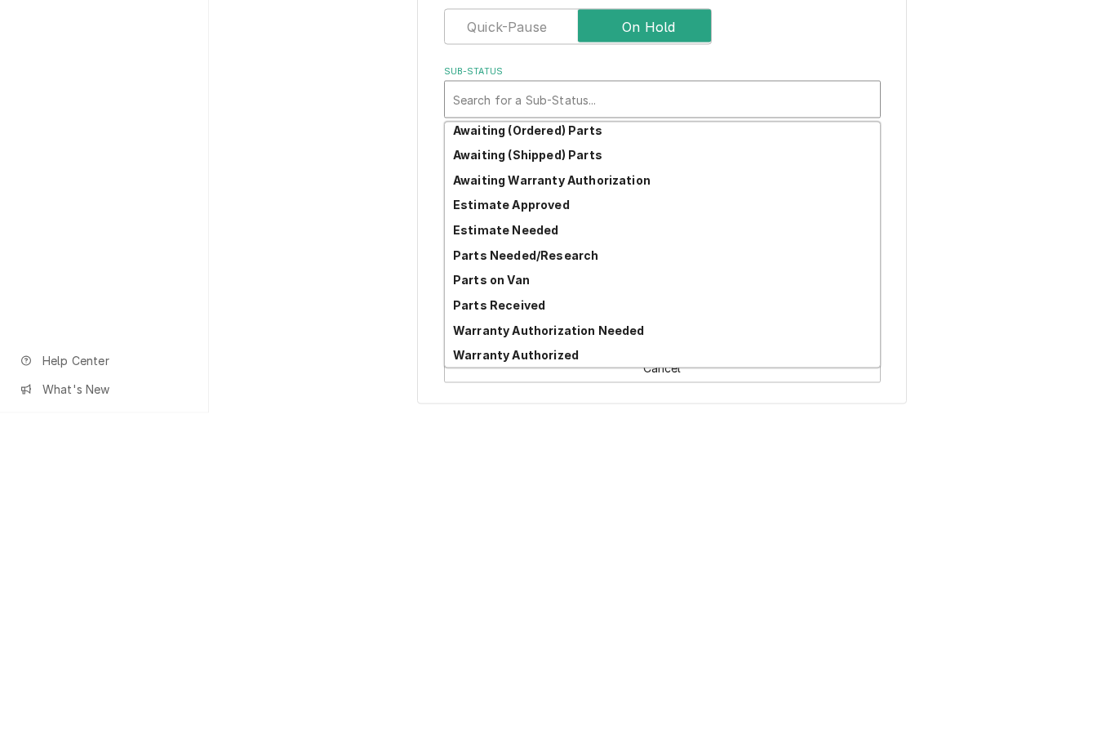
click at [622, 578] on div "Parts Needed/Research" at bounding box center [662, 590] width 435 height 25
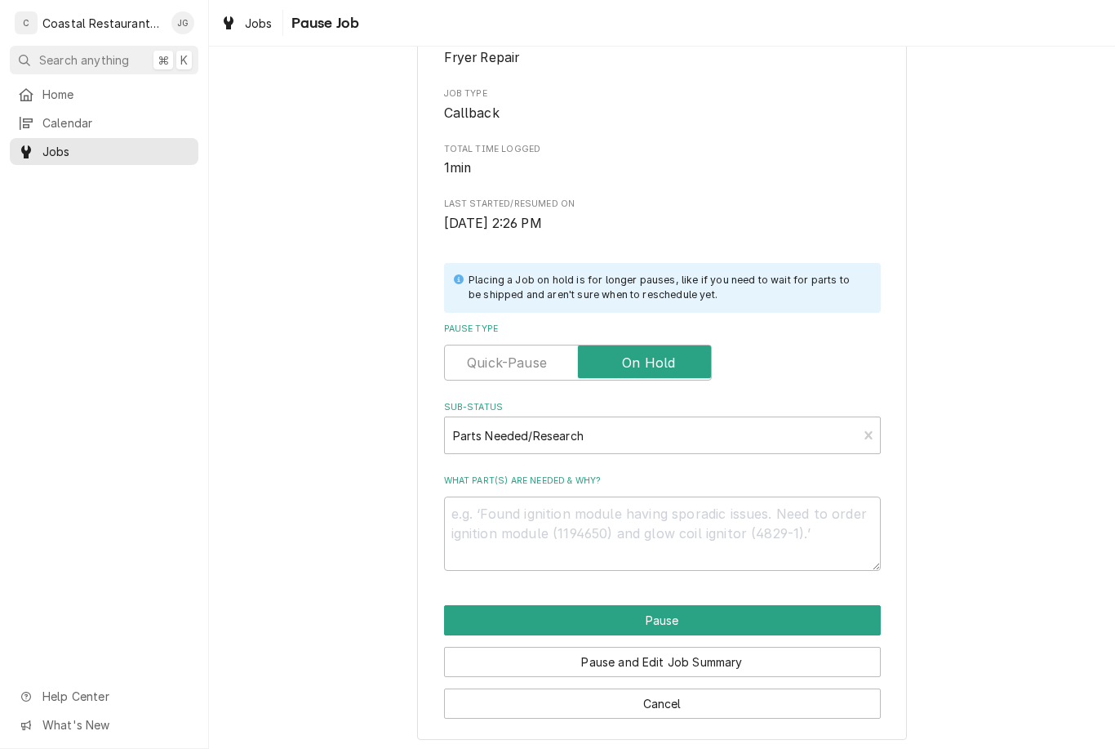
scroll to position [142, 0]
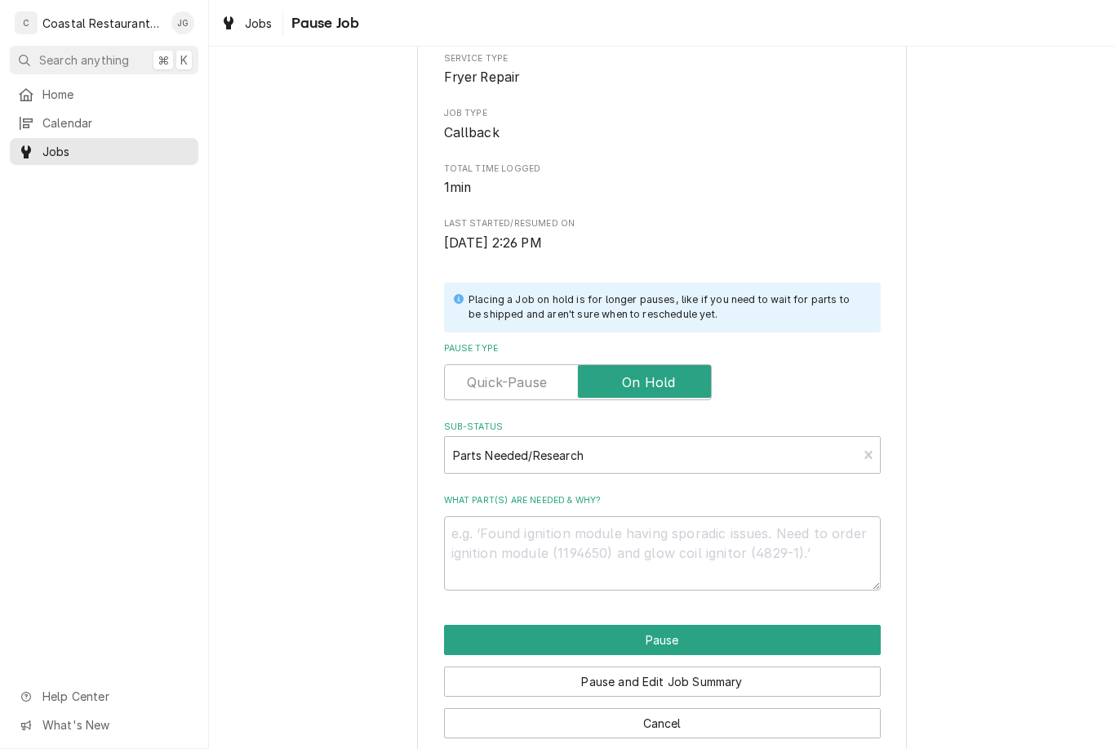
click at [731, 627] on button "Pause" at bounding box center [662, 640] width 437 height 30
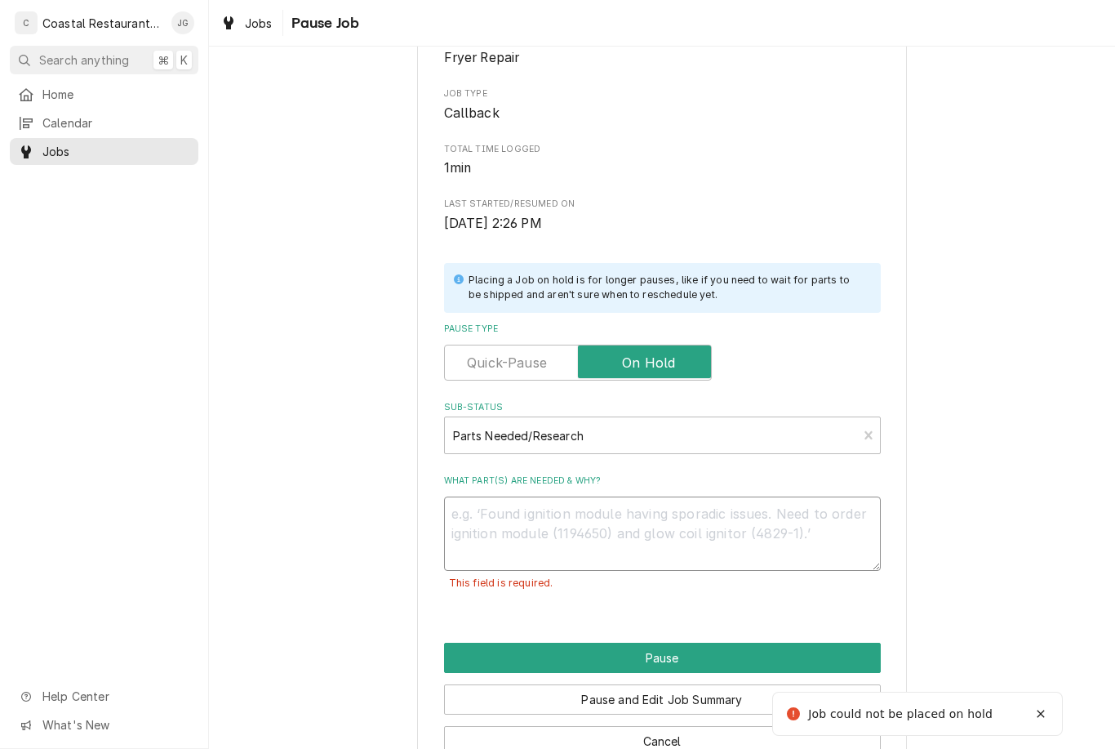
click at [705, 529] on textarea "What part(s) are needed & why?" at bounding box center [662, 533] width 437 height 74
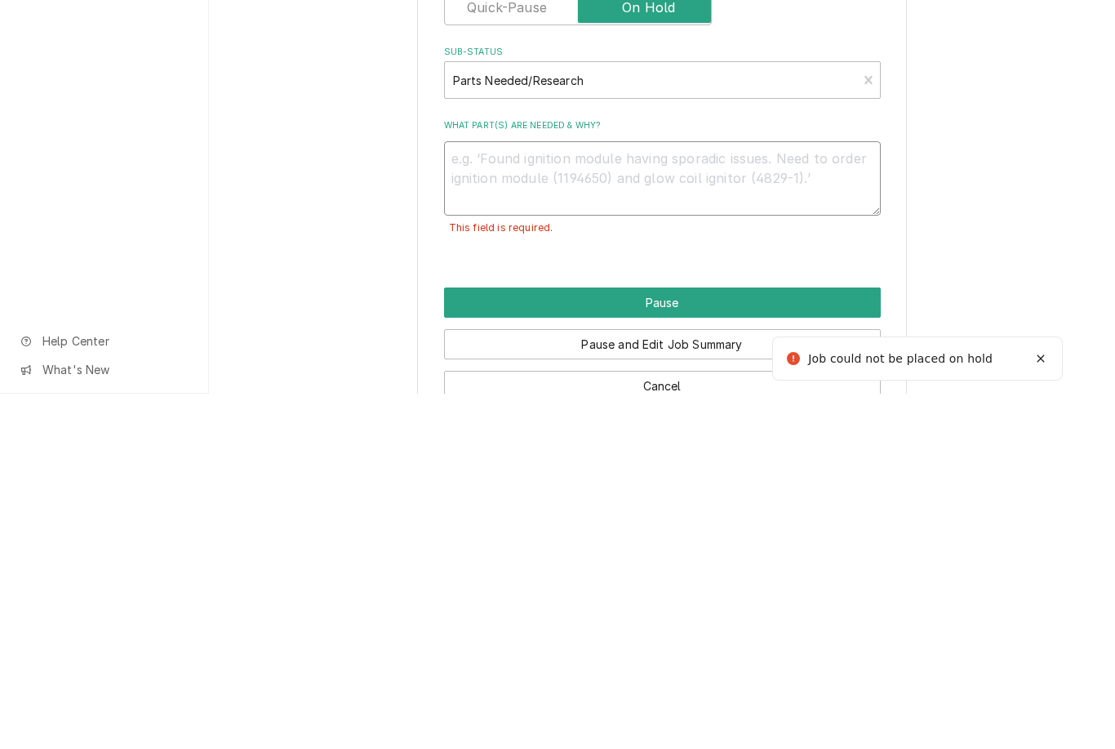
type textarea "x"
type textarea "Ne"
type textarea "x"
type textarea "Nee"
type textarea "x"
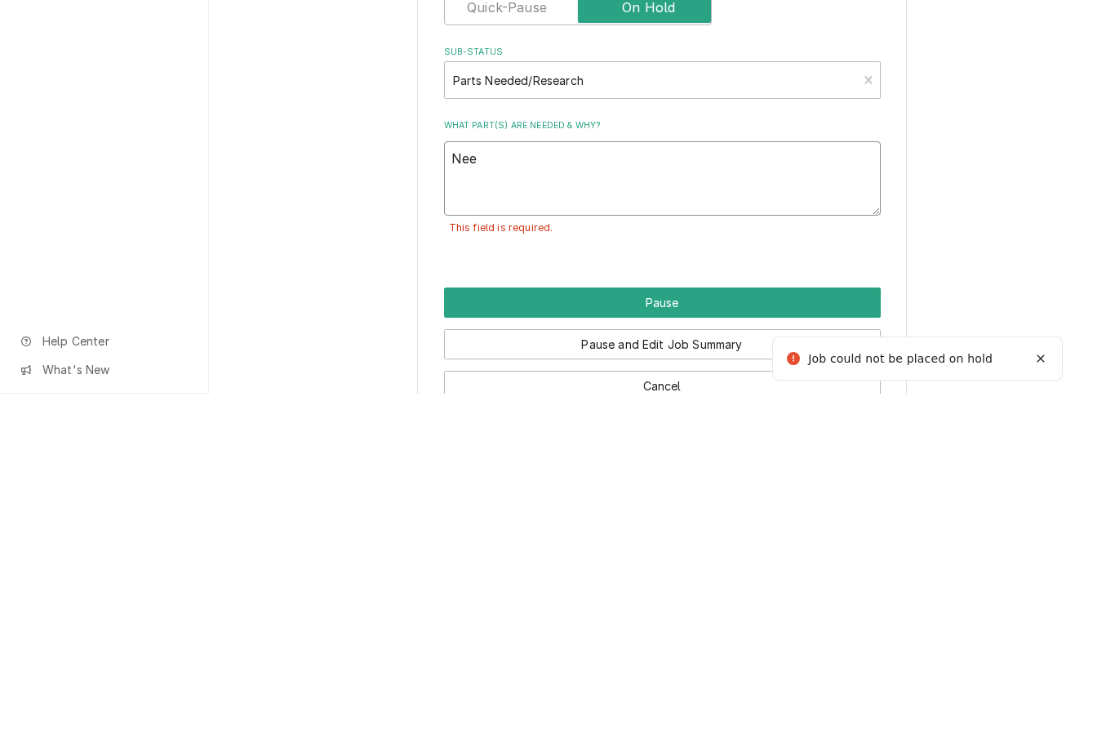
type textarea "Need"
type textarea "x"
type textarea "Needs"
type textarea "x"
type textarea "Needs"
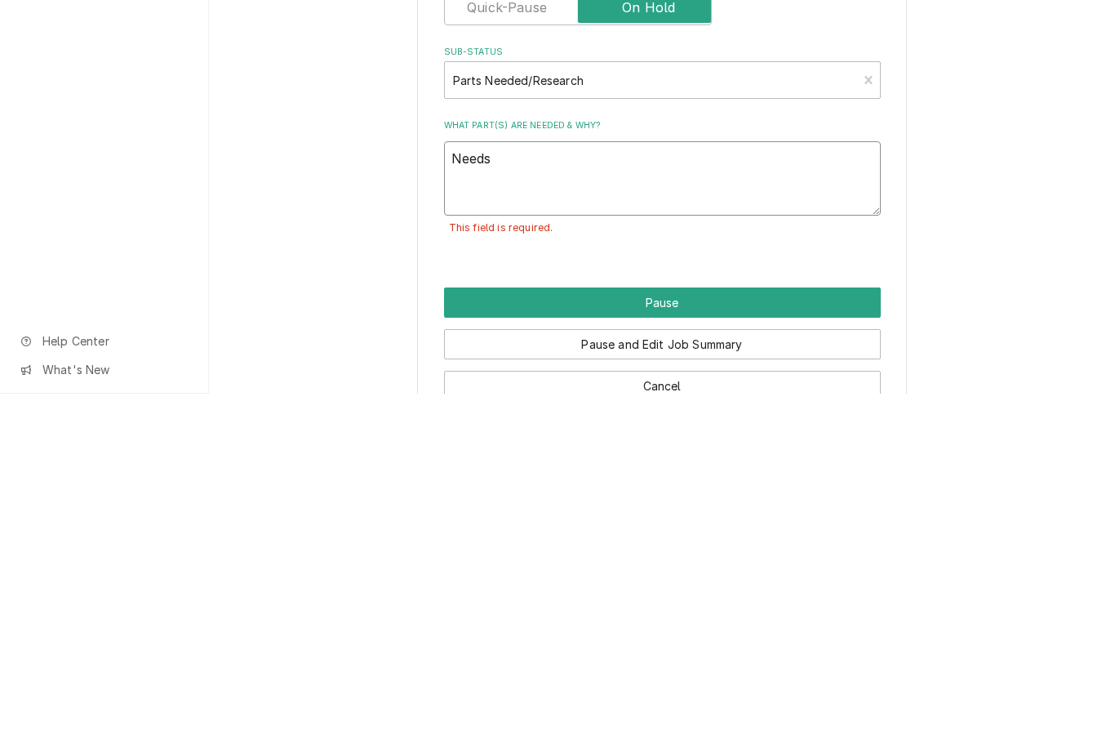
type textarea "x"
type textarea "Needs Te"
type textarea "x"
type textarea "Needs Tem"
type textarea "x"
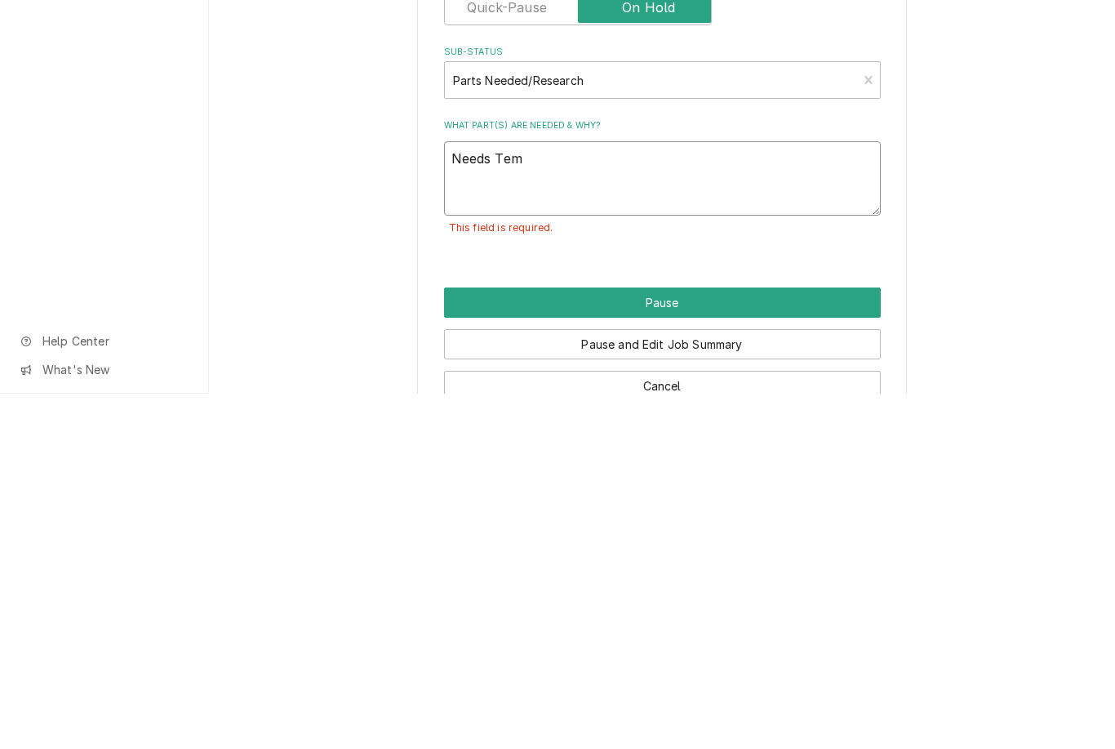
type textarea "Needs Temperature"
type textarea "x"
type textarea "Needs Temperature P"
type textarea "x"
type textarea "Needs Temperature Pr"
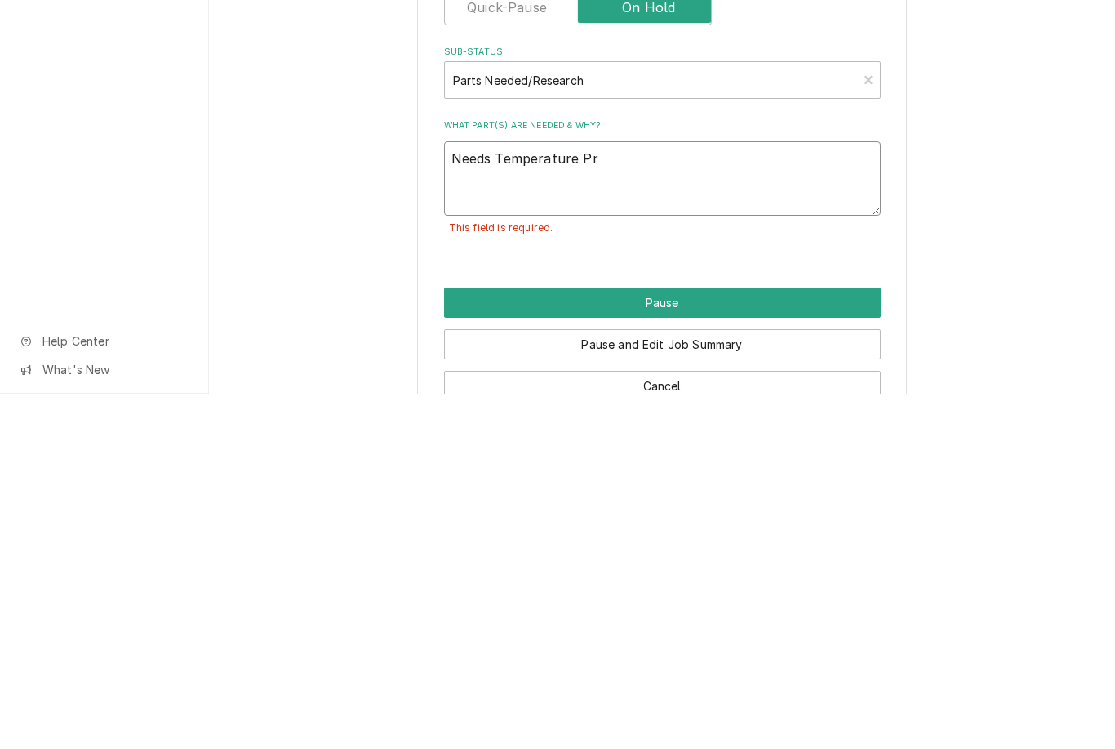
type textarea "x"
type textarea "Needs Temperature Pro"
type textarea "x"
type textarea "Needs Temperature Prob"
type textarea "x"
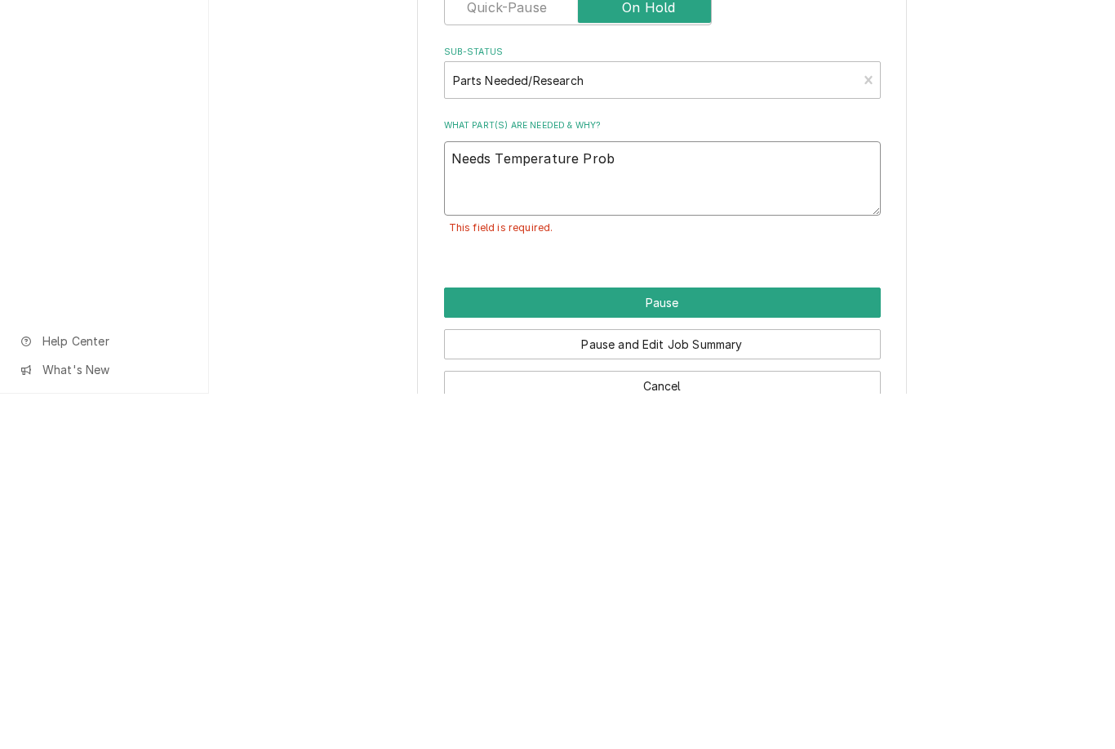
type textarea "Needs Temperature Probe"
type textarea "x"
type textarea "Needs Temperature Probe"
click at [750, 642] on button "Pause" at bounding box center [662, 657] width 437 height 30
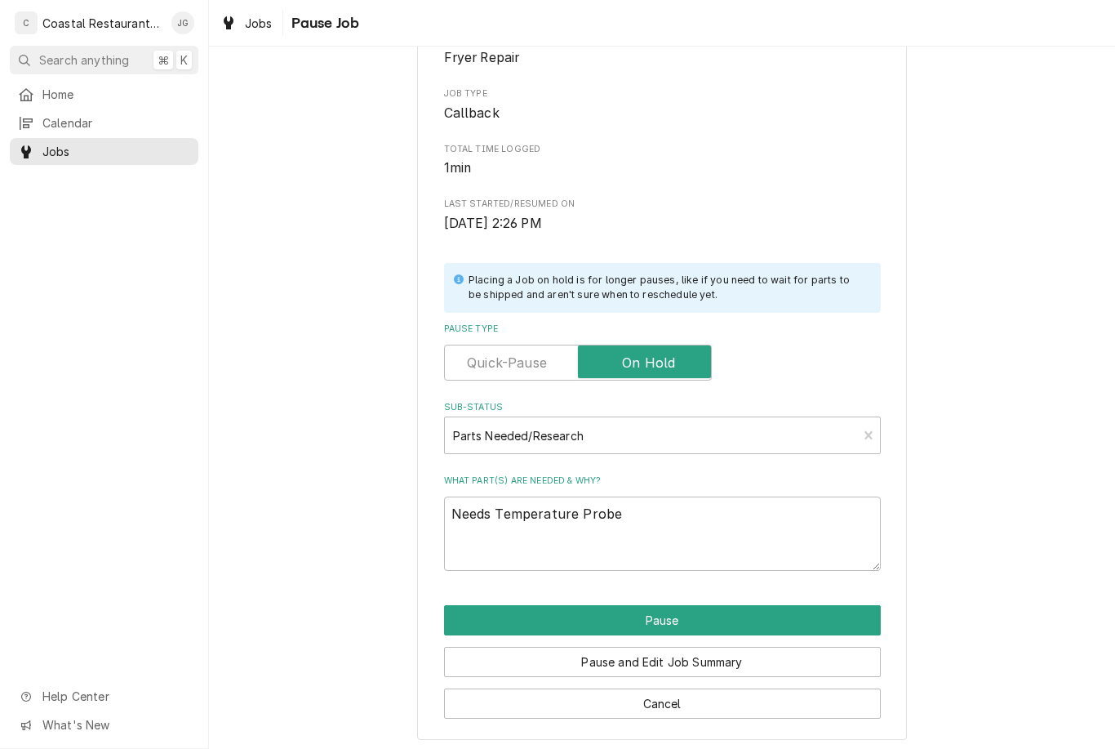
type textarea "x"
